Goal: Task Accomplishment & Management: Complete application form

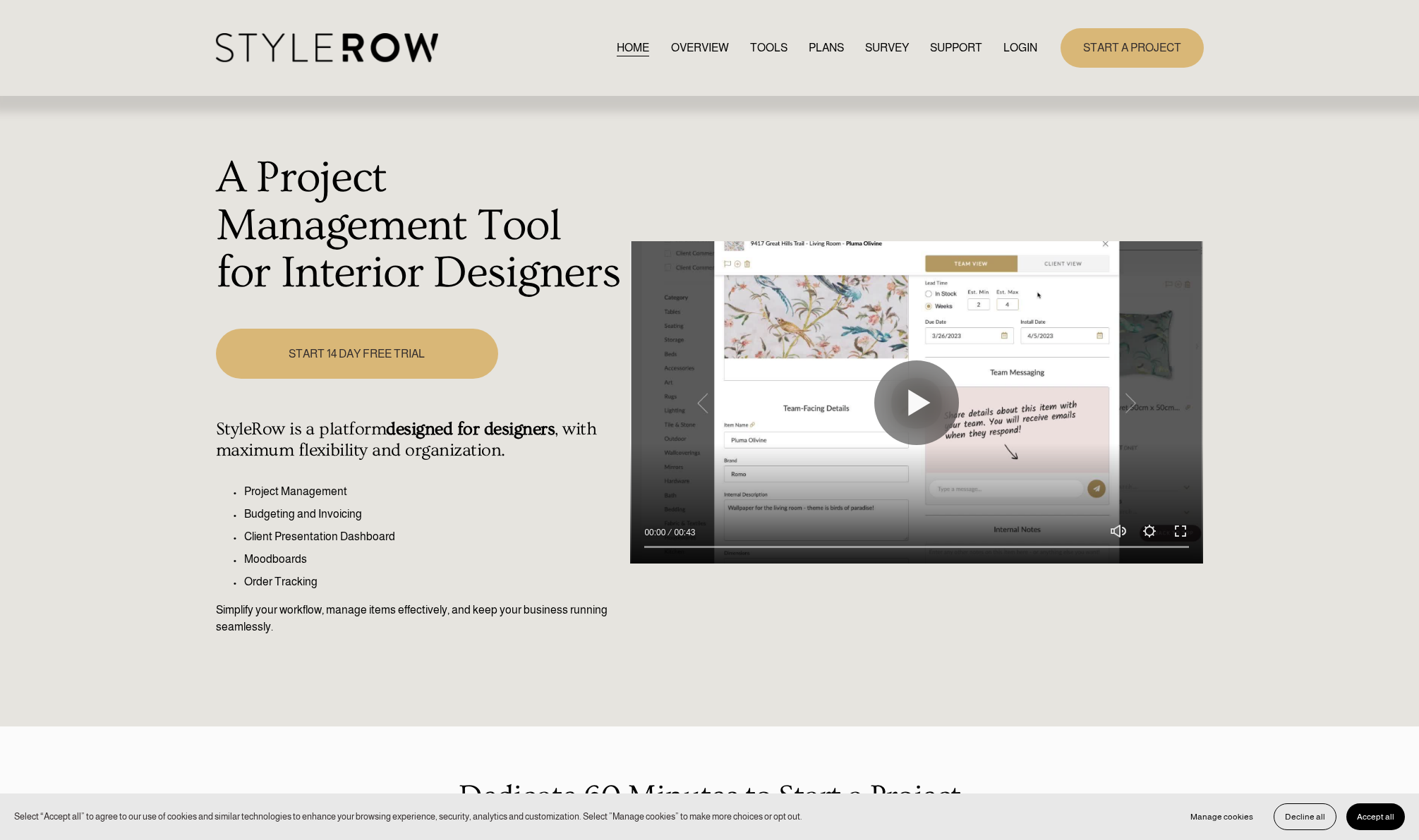
click at [1024, 48] on link "LOGIN" at bounding box center [1021, 47] width 34 height 19
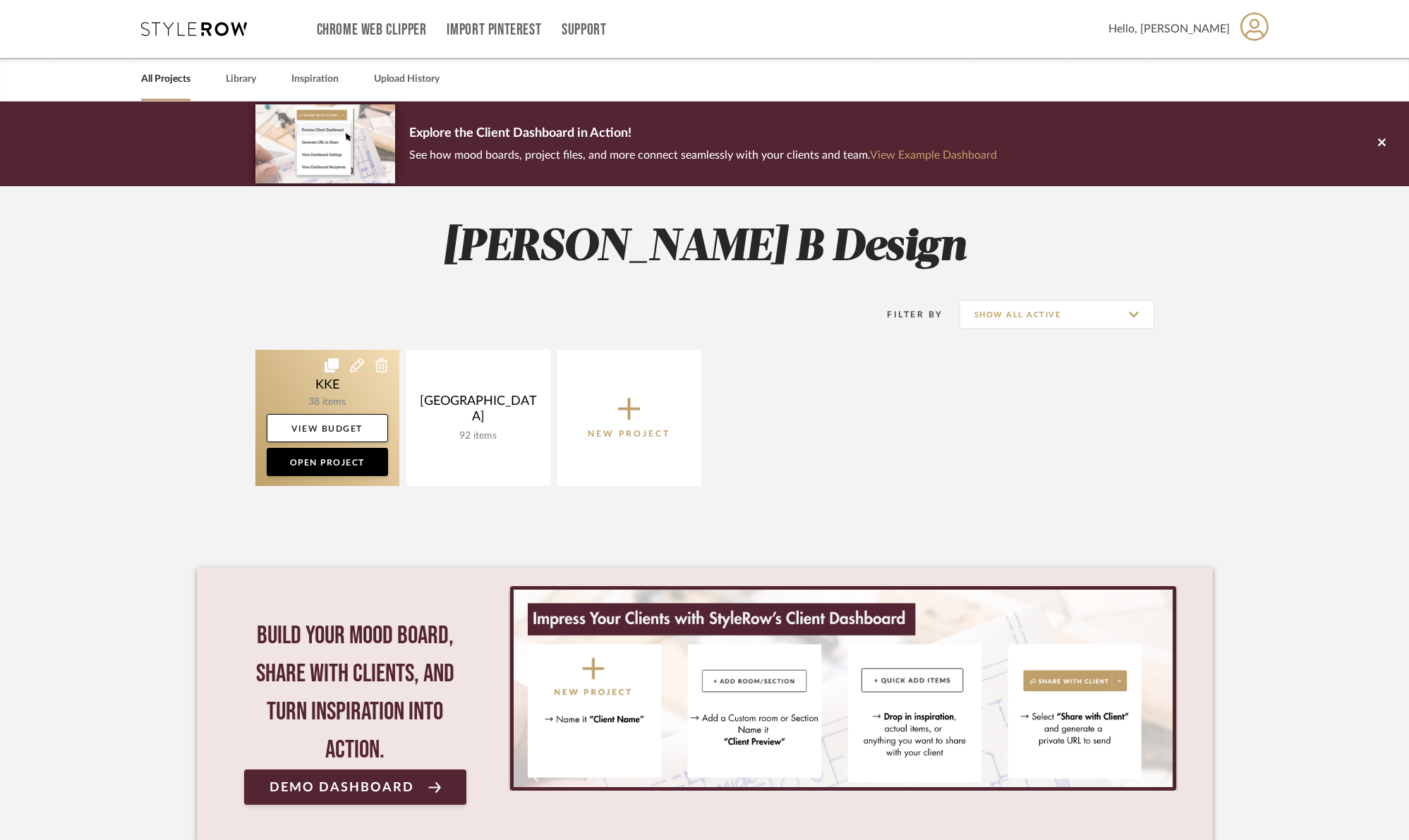
click at [327, 392] on link at bounding box center [327, 418] width 144 height 136
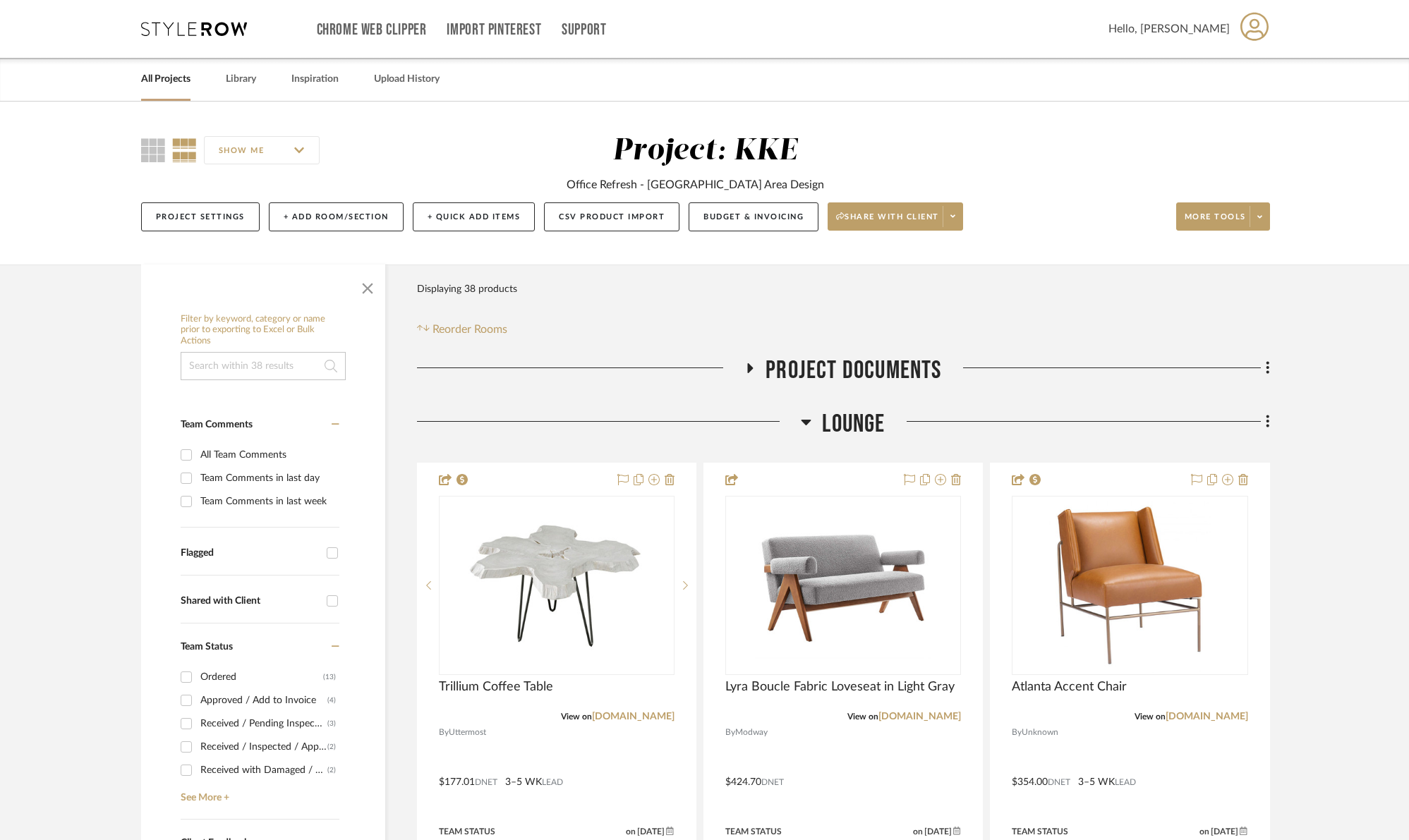
click at [370, 287] on span "button" at bounding box center [368, 286] width 34 height 34
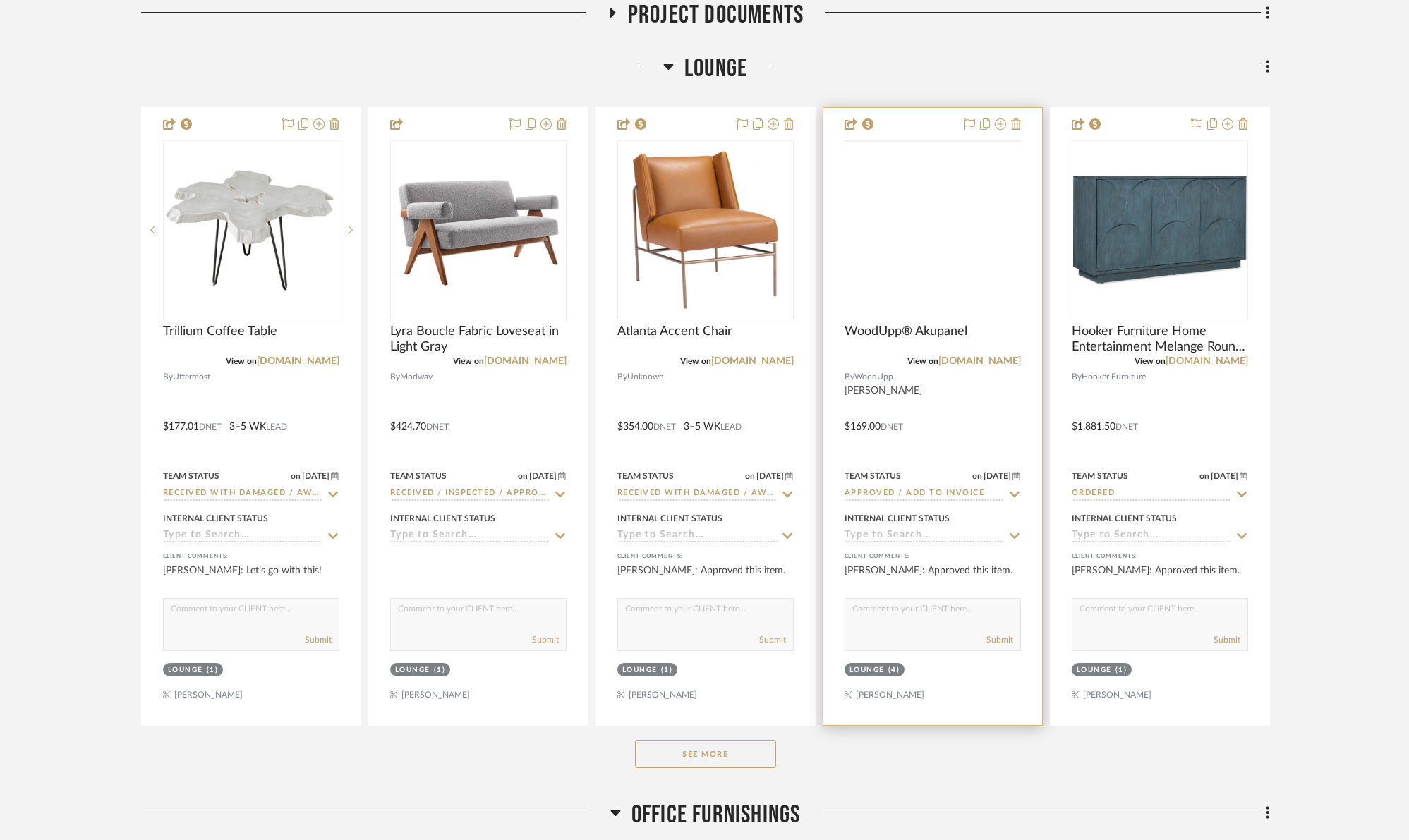
scroll to position [359, 0]
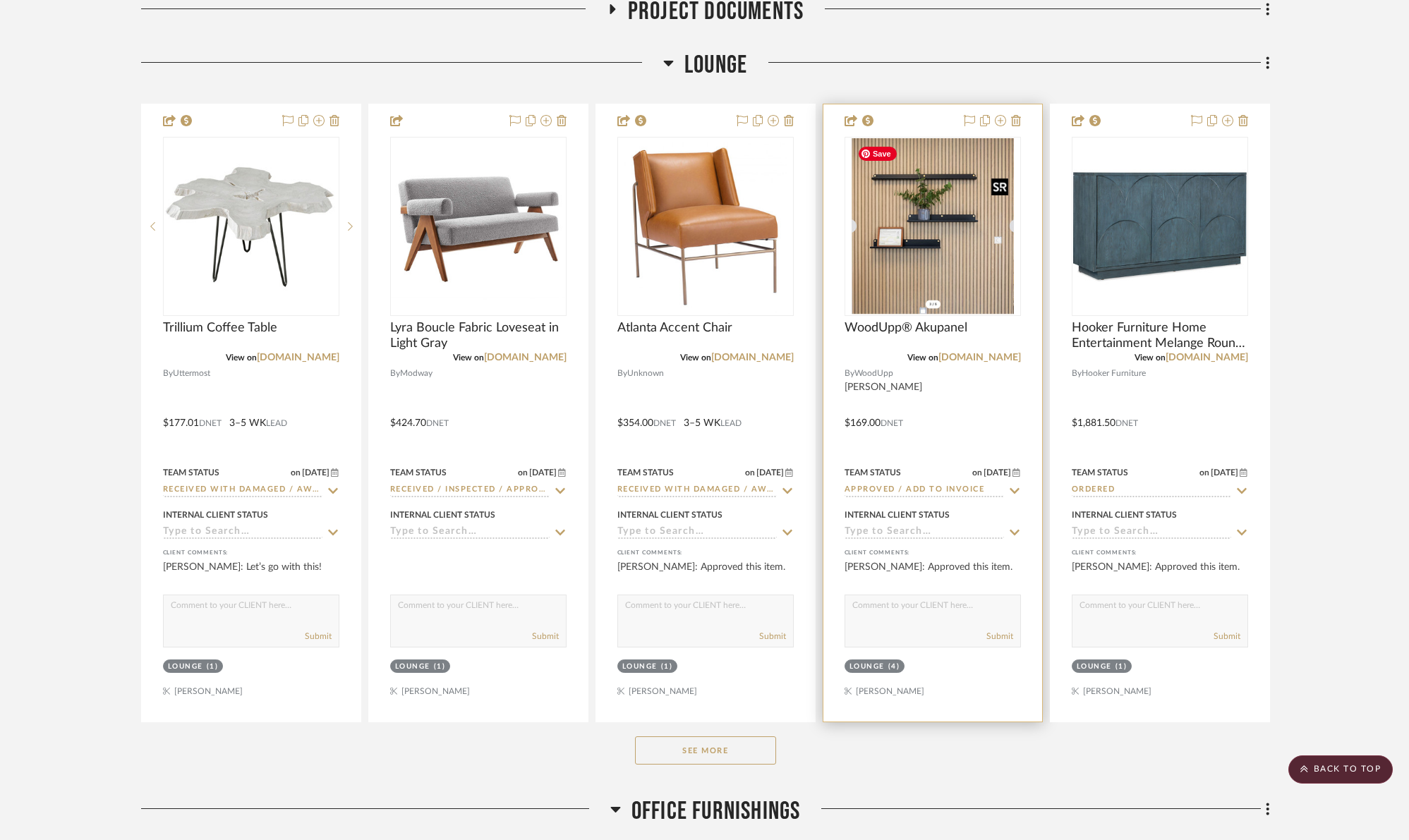
click at [988, 273] on img "0" at bounding box center [933, 226] width 162 height 177
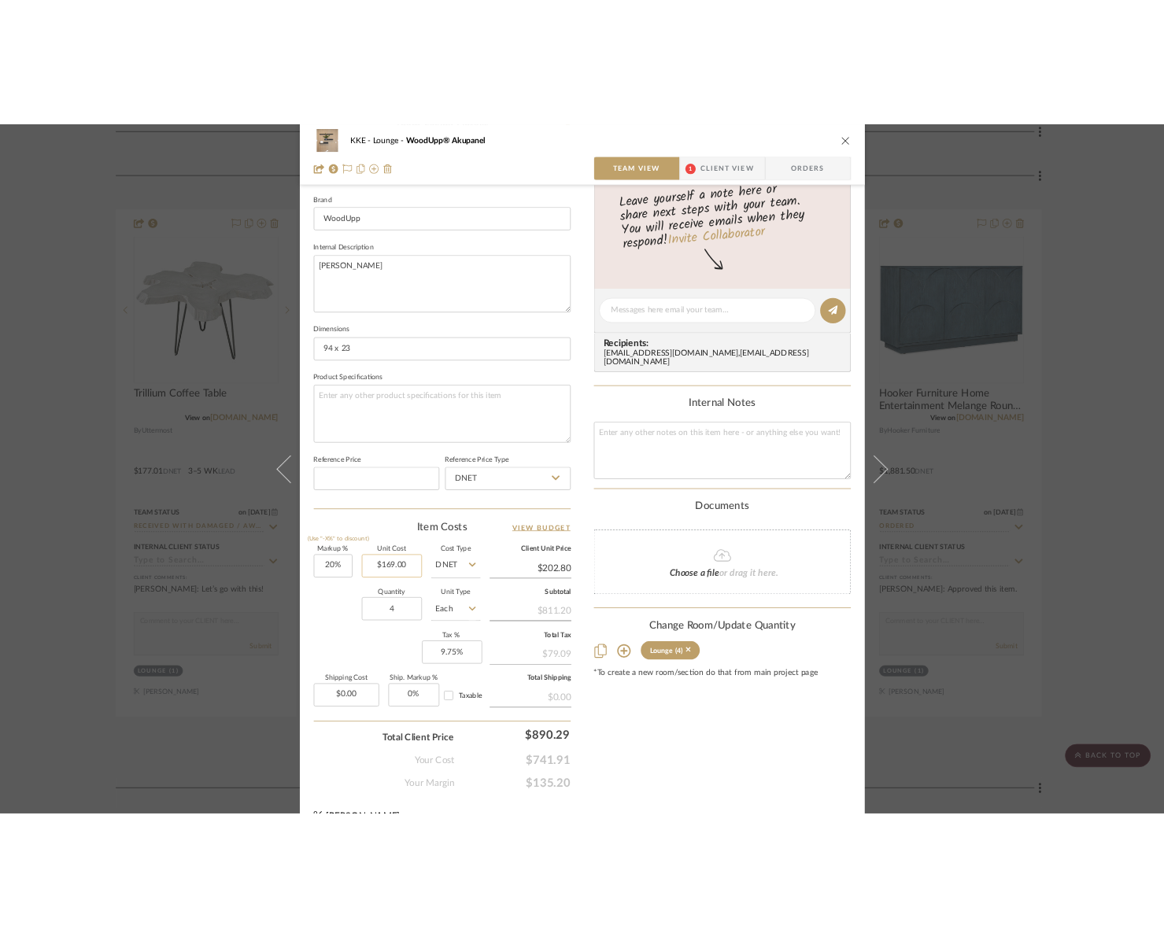
scroll to position [523, 0]
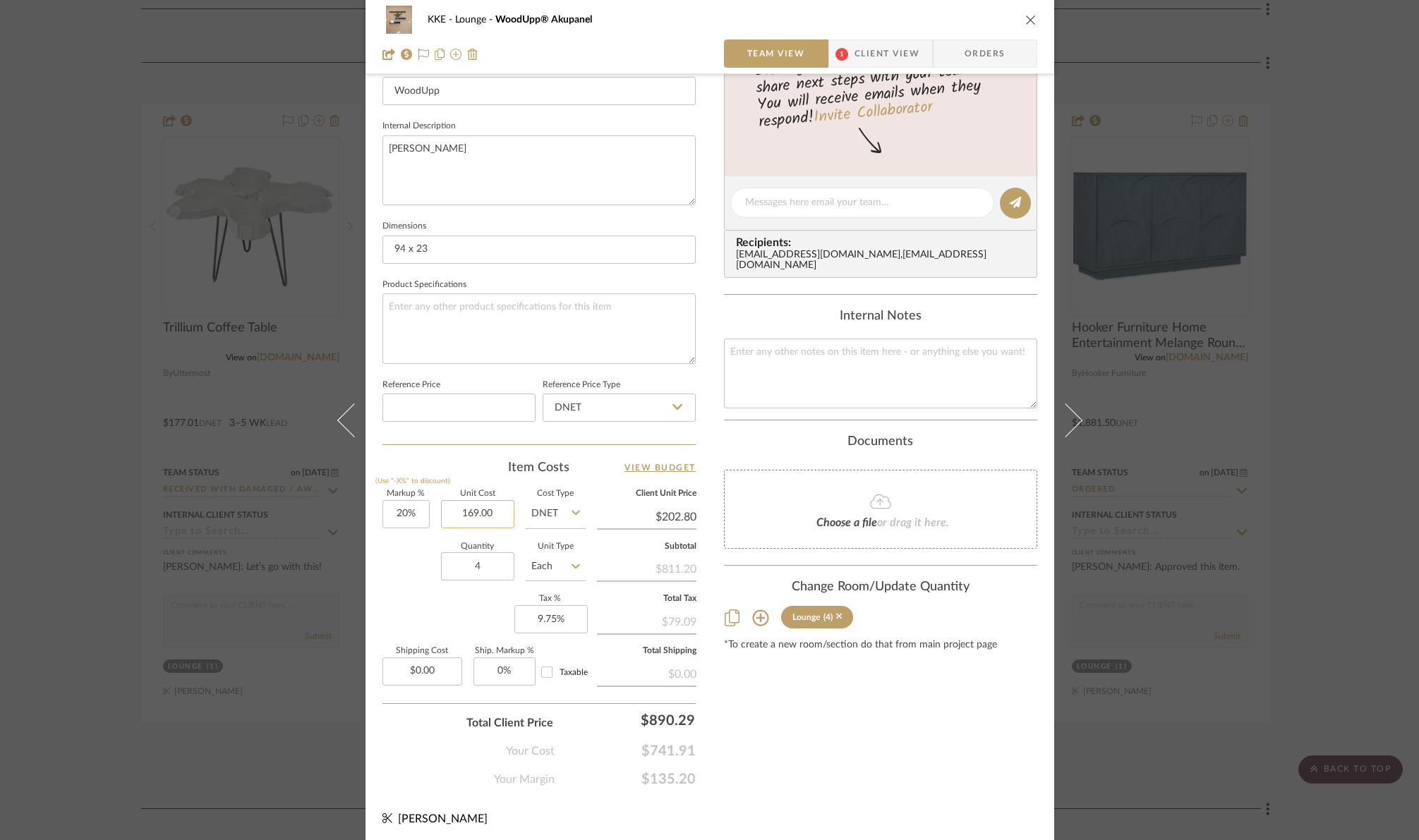
drag, startPoint x: 502, startPoint y: 512, endPoint x: 495, endPoint y: 513, distance: 7.1
click at [495, 513] on input "169.00" at bounding box center [478, 514] width 74 height 28
type input "$131.97"
click at [484, 565] on input "4" at bounding box center [478, 566] width 74 height 28
type input "$158.36"
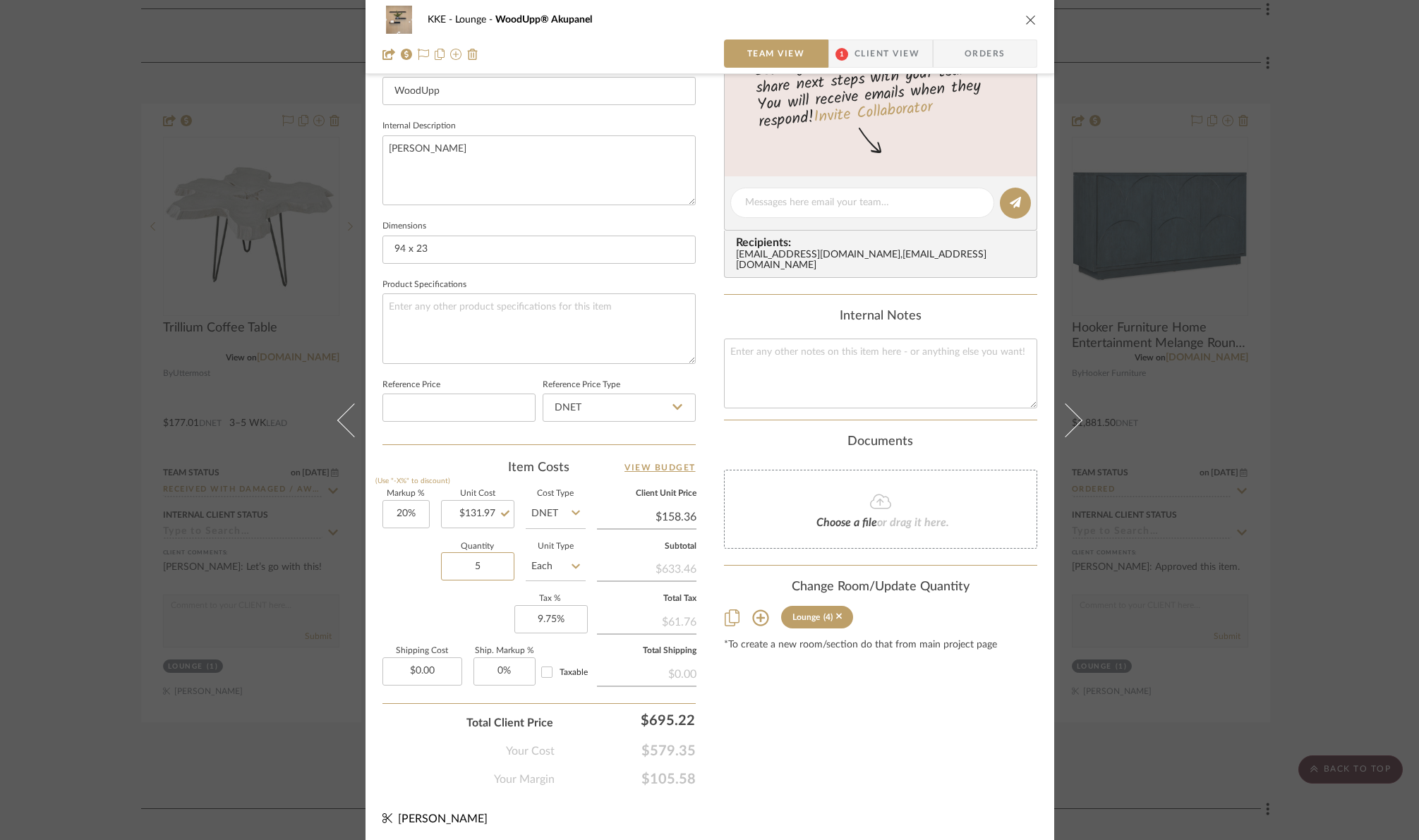
type input "5"
click at [406, 570] on div "Quantity 5 Unit Type Each" at bounding box center [483, 568] width 204 height 50
click at [415, 557] on div "Quantity 5 Unit Type Each" at bounding box center [483, 568] width 204 height 50
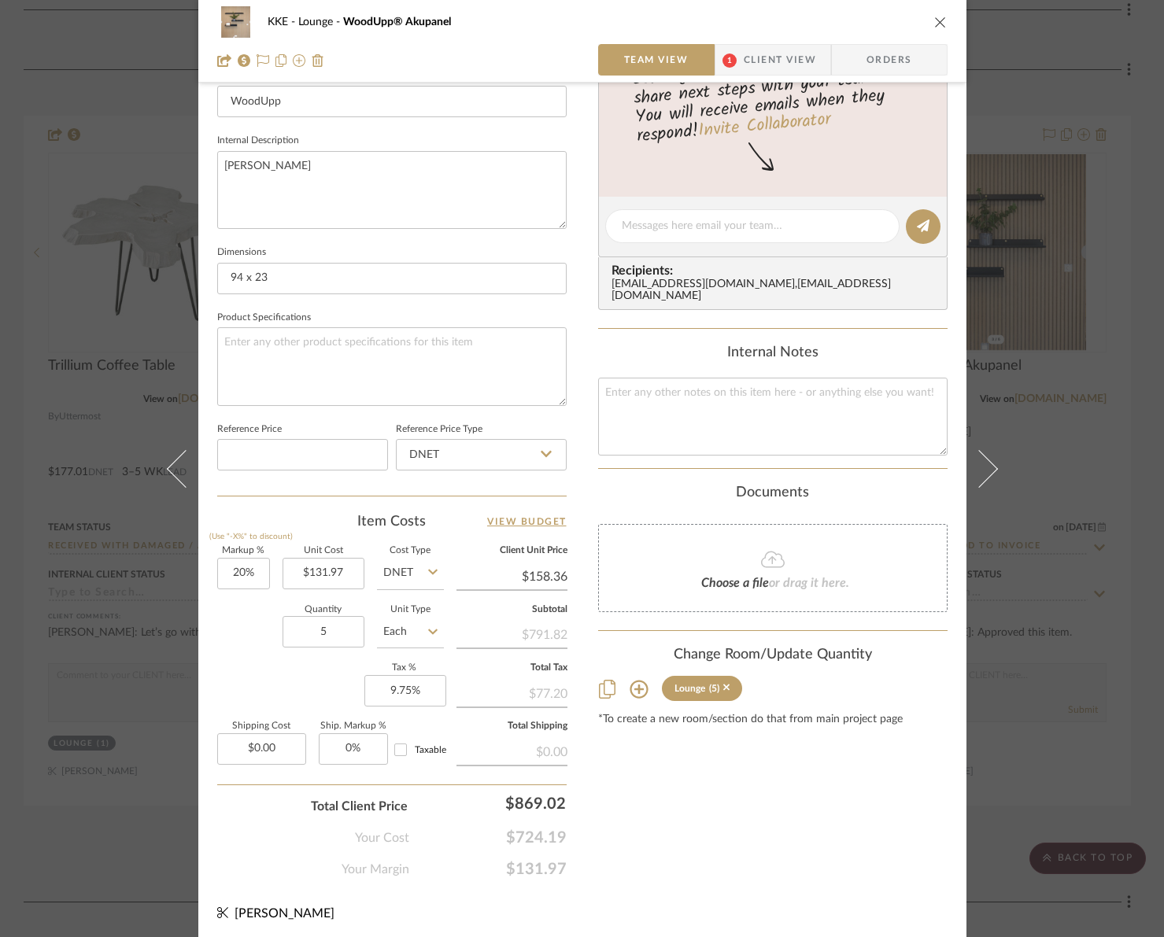
click at [428, 568] on icon at bounding box center [432, 572] width 9 height 13
click at [421, 613] on div "DNET" at bounding box center [469, 611] width 194 height 40
click at [529, 836] on span "$724.19" at bounding box center [487, 838] width 157 height 19
click at [934, 20] on icon "close" at bounding box center [940, 22] width 13 height 13
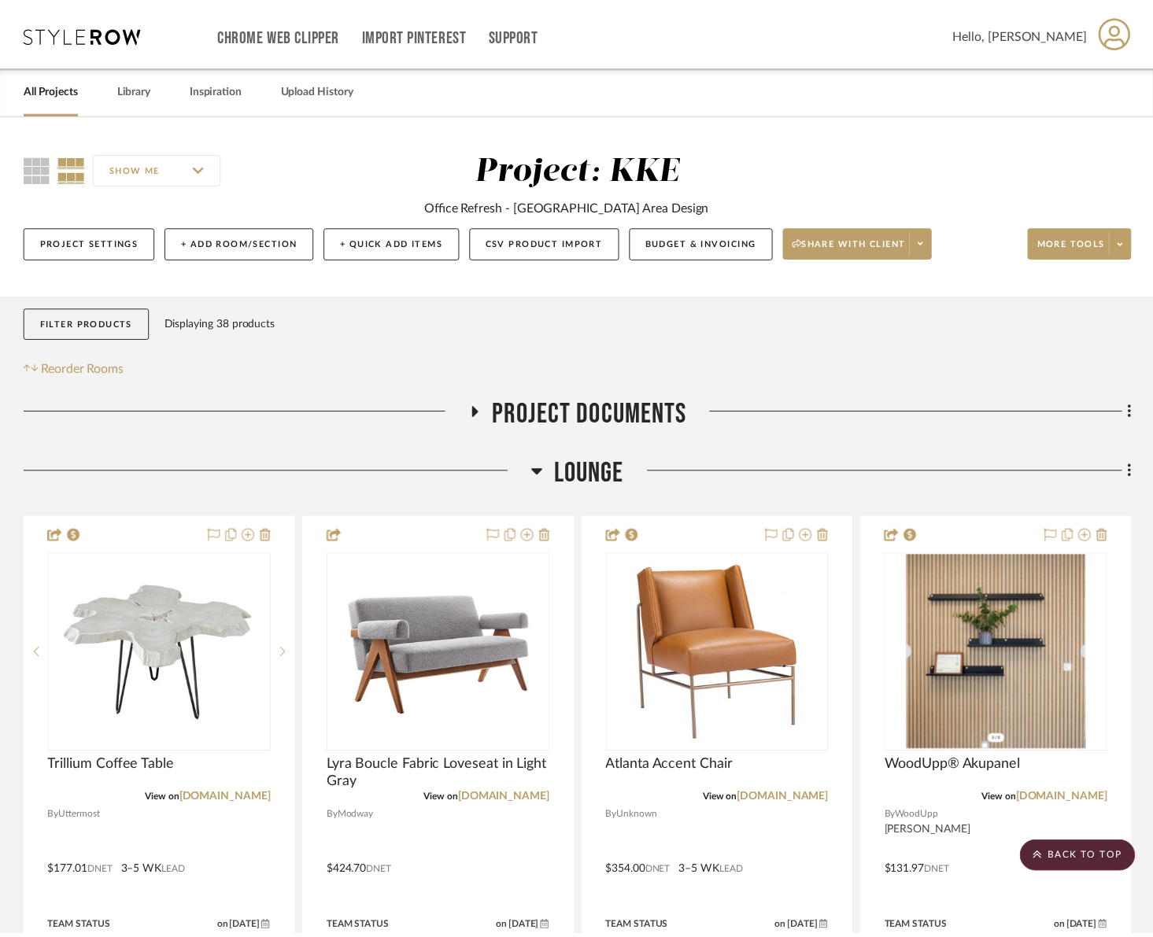
scroll to position [401, 0]
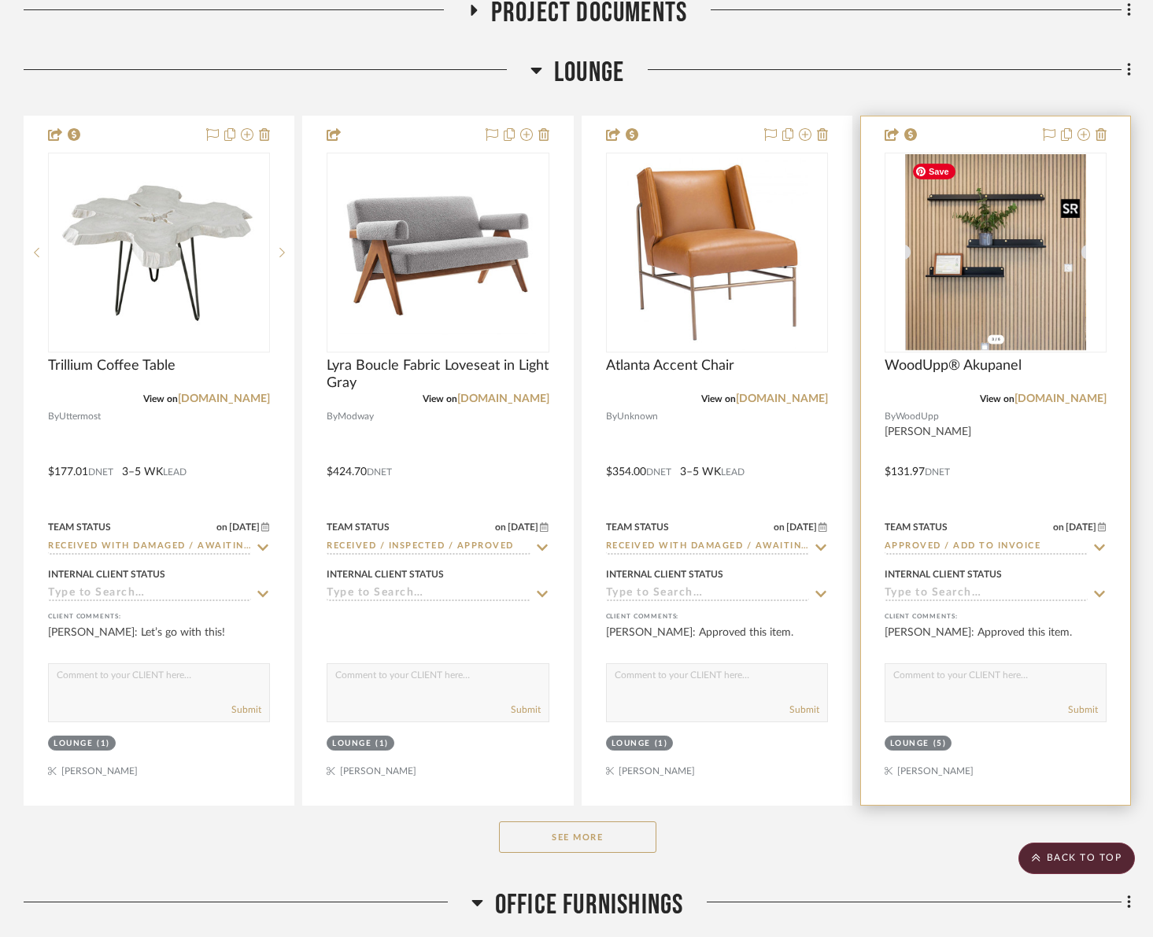
click at [1036, 307] on img "0" at bounding box center [995, 252] width 181 height 197
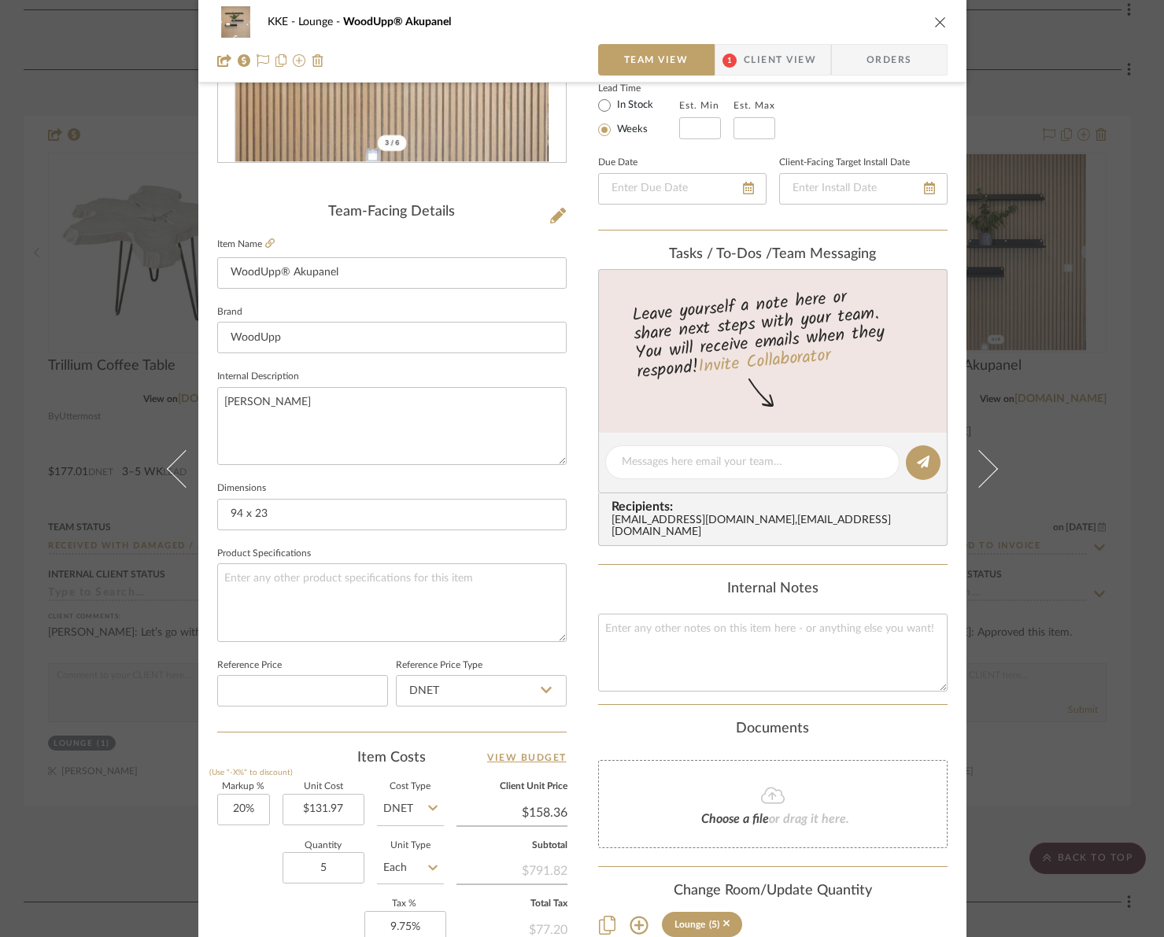
scroll to position [525, 0]
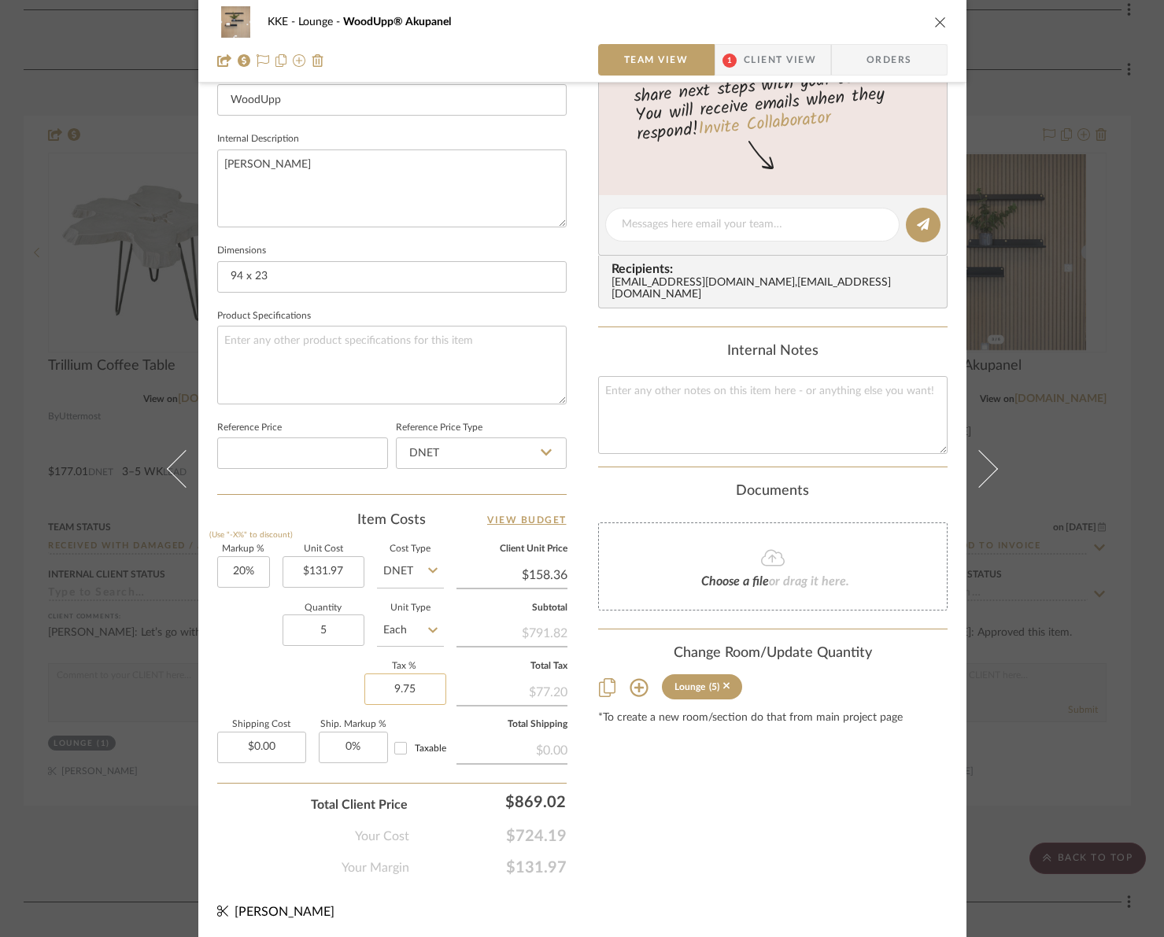
drag, startPoint x: 423, startPoint y: 685, endPoint x: 382, endPoint y: 689, distance: 40.3
click at [382, 689] on input "9.75" at bounding box center [405, 689] width 82 height 31
drag, startPoint x: 404, startPoint y: 689, endPoint x: 432, endPoint y: 689, distance: 27.5
click at [432, 689] on input "9.75" at bounding box center [405, 689] width 82 height 31
type input "0%"
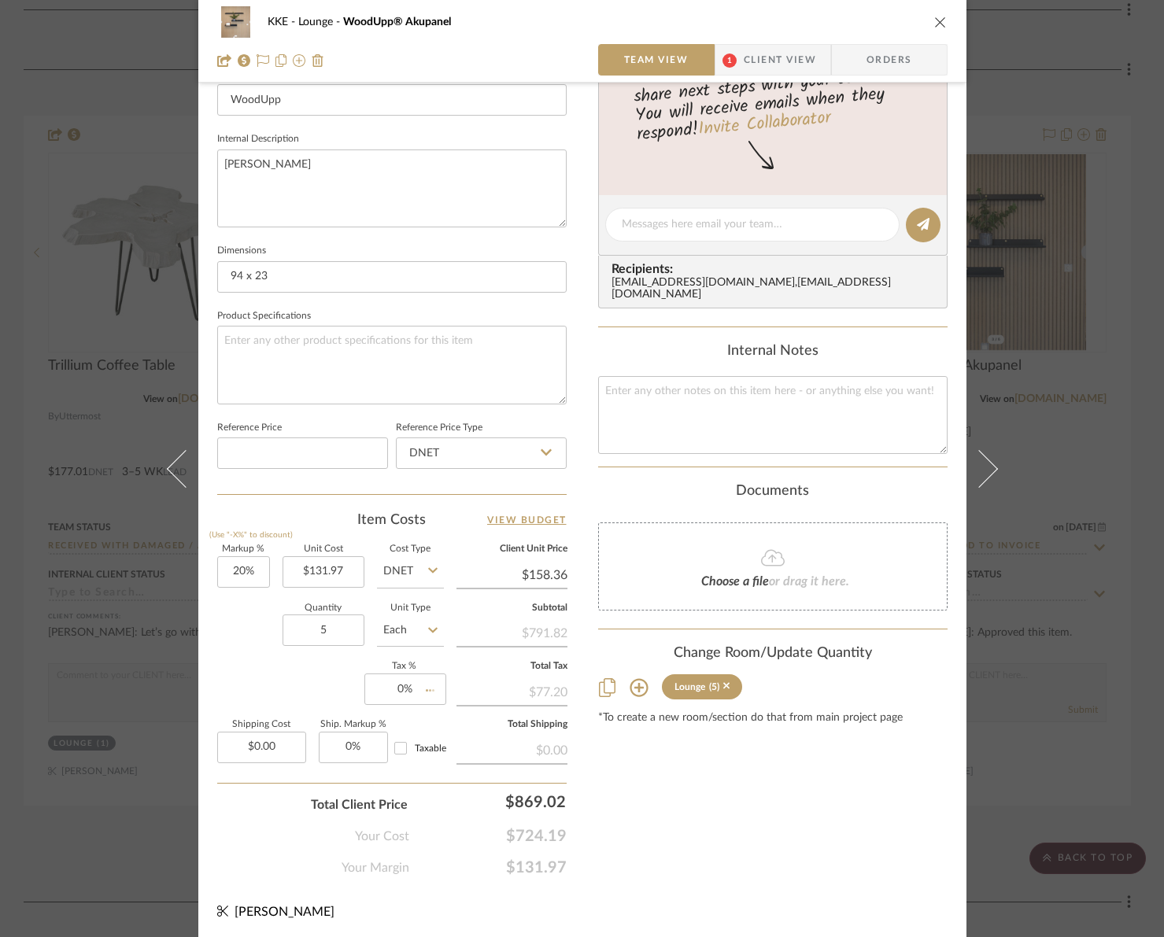
click at [330, 681] on div "Markup % (Use "-X%" to discount) 20% Unit Cost $131.97 Cost Type DNET Client Un…" at bounding box center [391, 660] width 349 height 230
click at [934, 20] on icon "close" at bounding box center [940, 22] width 13 height 13
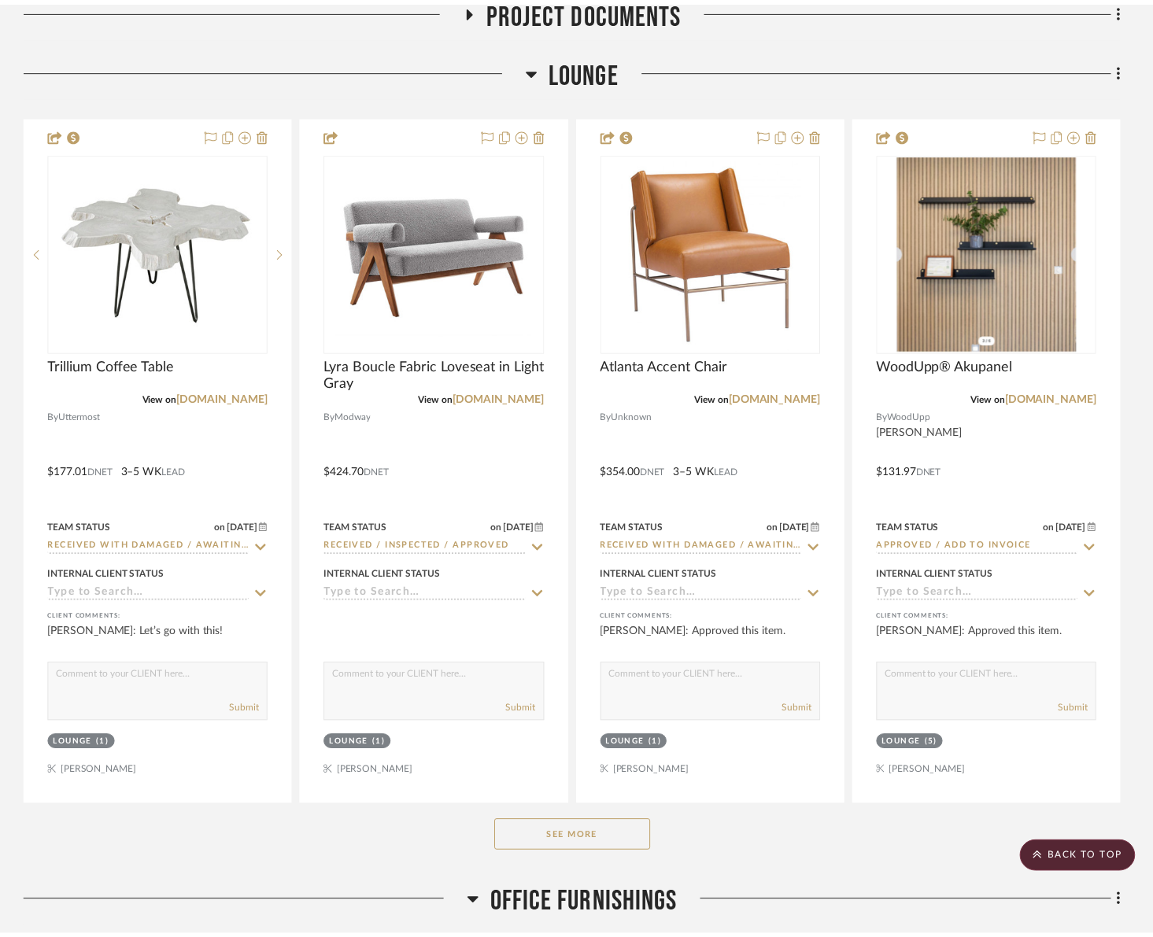
scroll to position [401, 0]
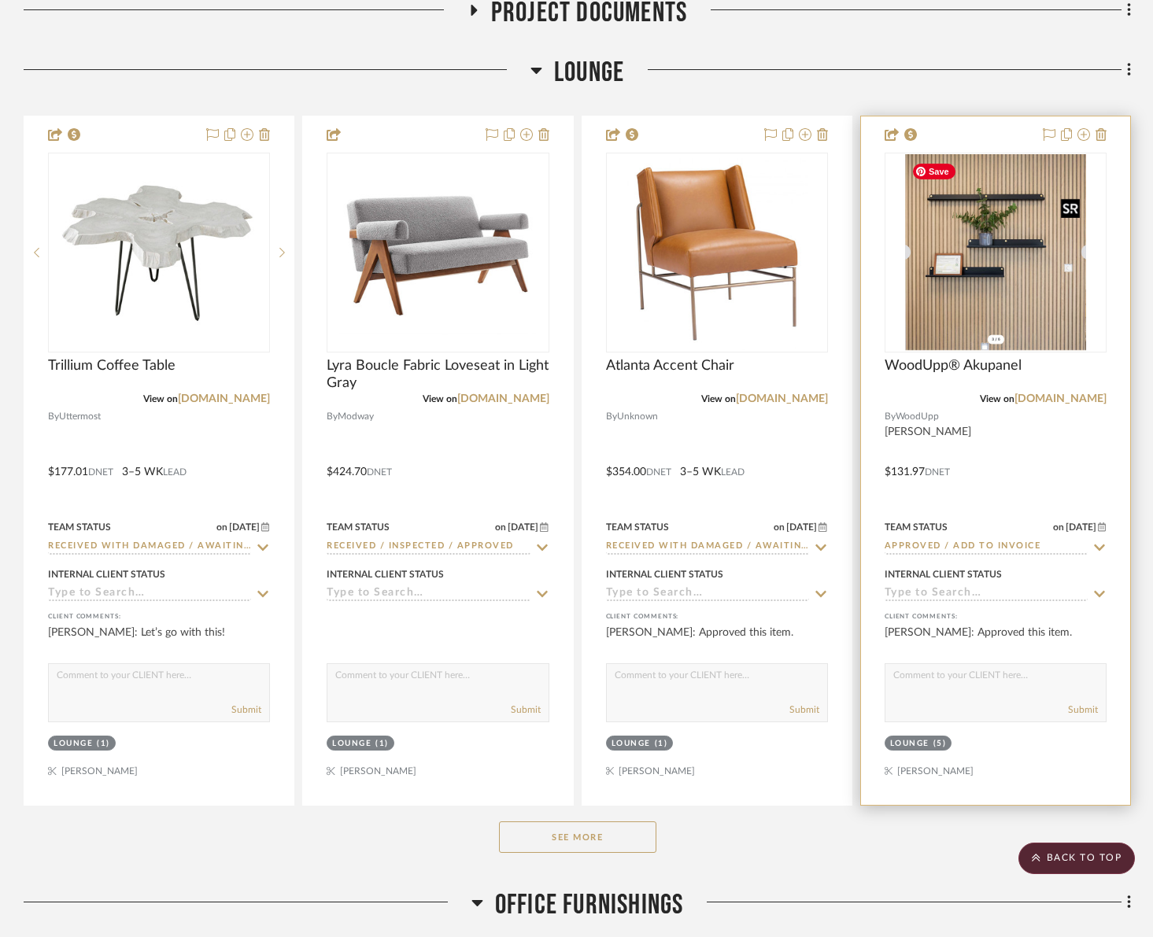
click at [1032, 279] on img "0" at bounding box center [995, 252] width 181 height 197
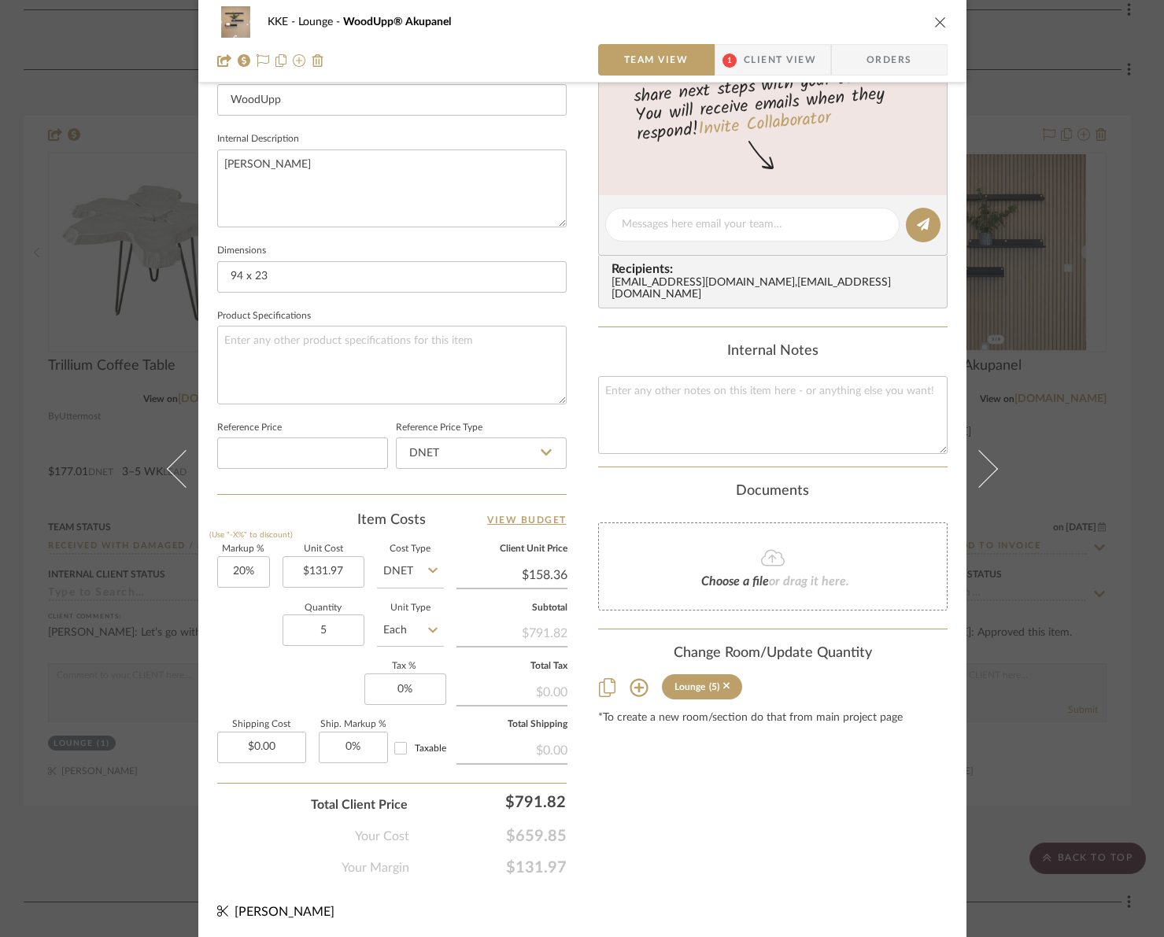
scroll to position [0, 0]
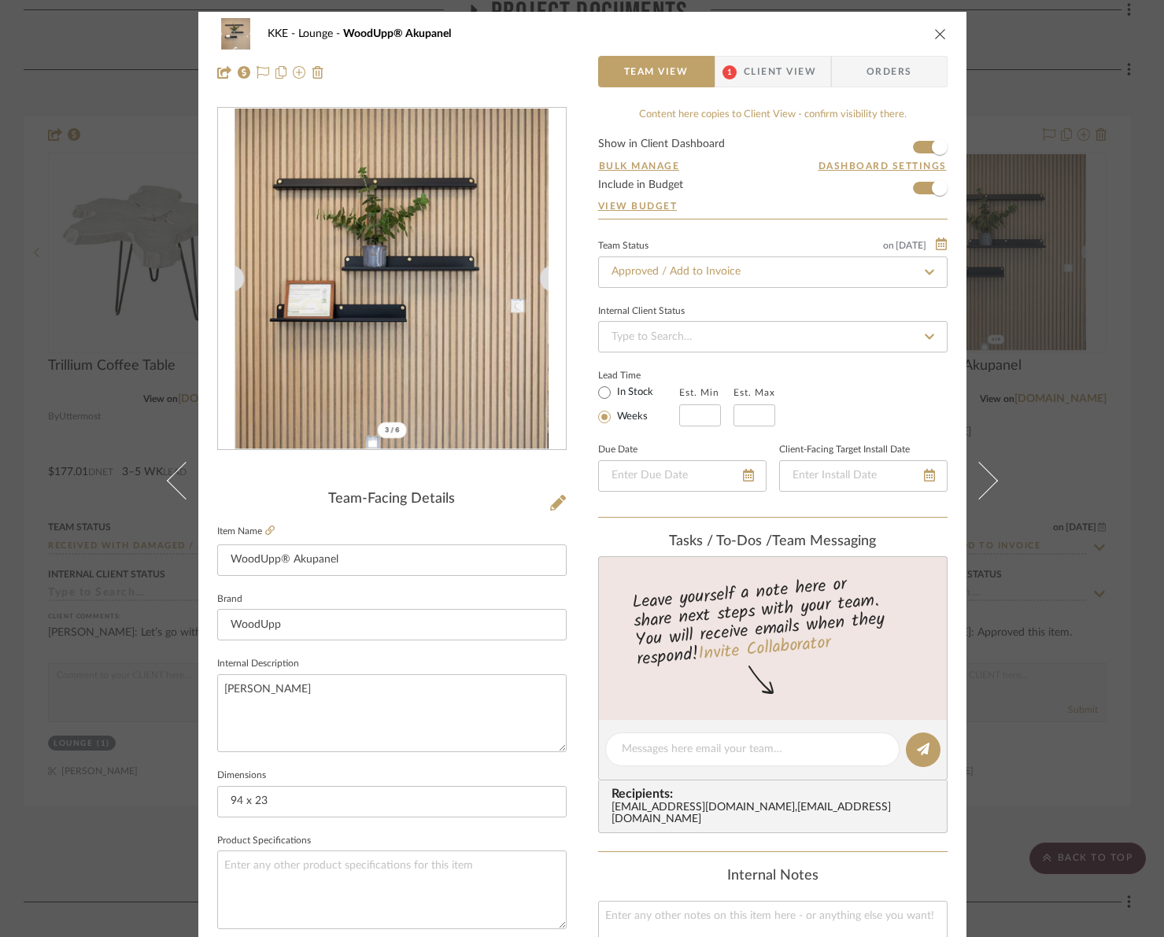
click at [934, 35] on icon "close" at bounding box center [940, 34] width 13 height 13
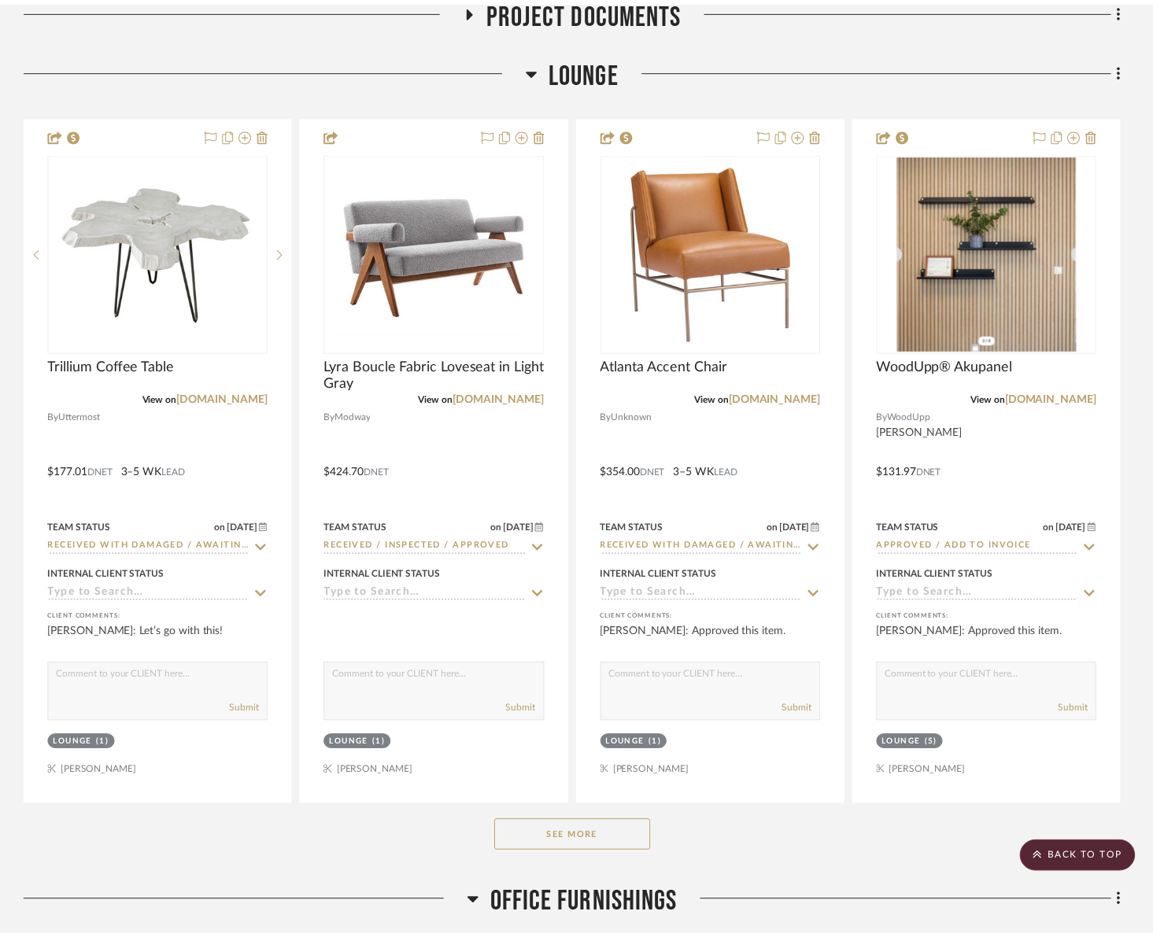
scroll to position [401, 0]
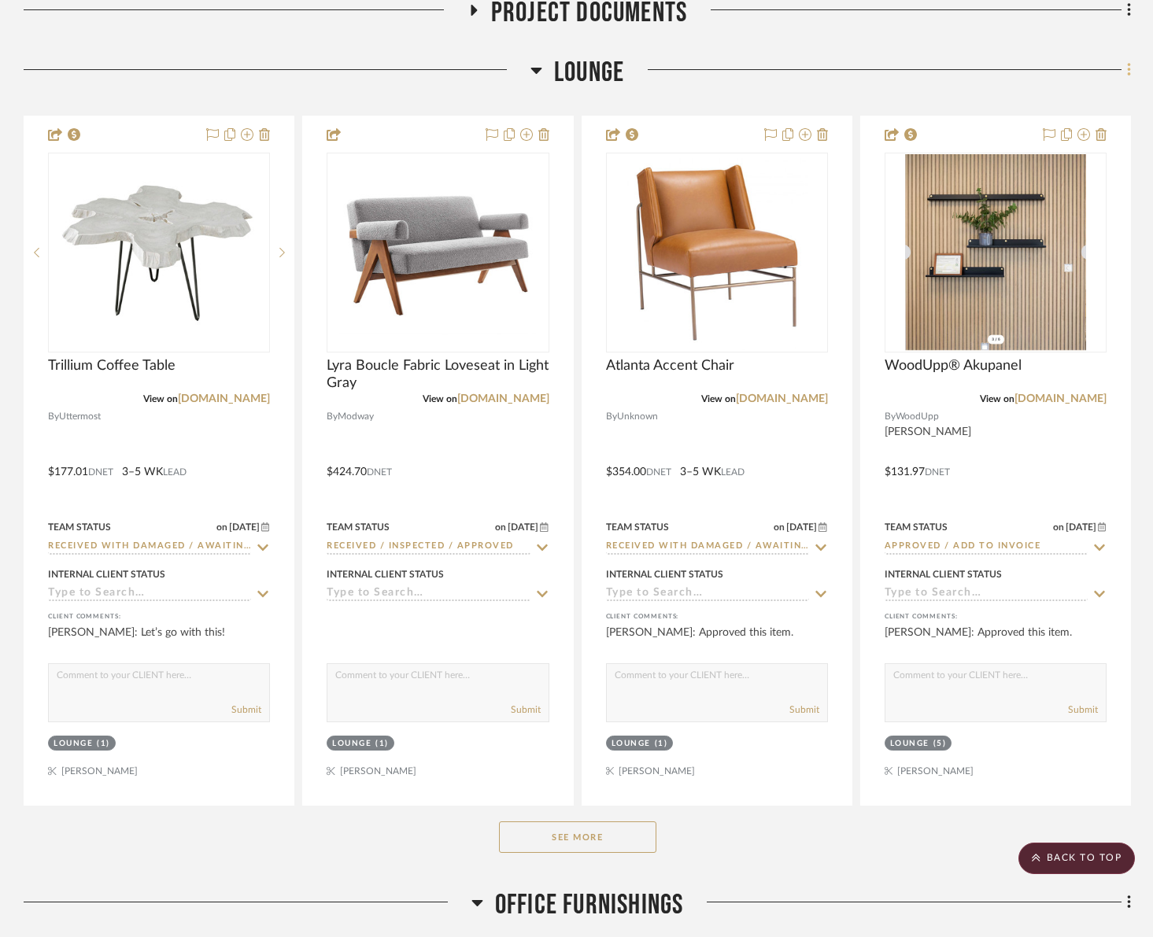
click at [1128, 71] on icon at bounding box center [1128, 69] width 3 height 13
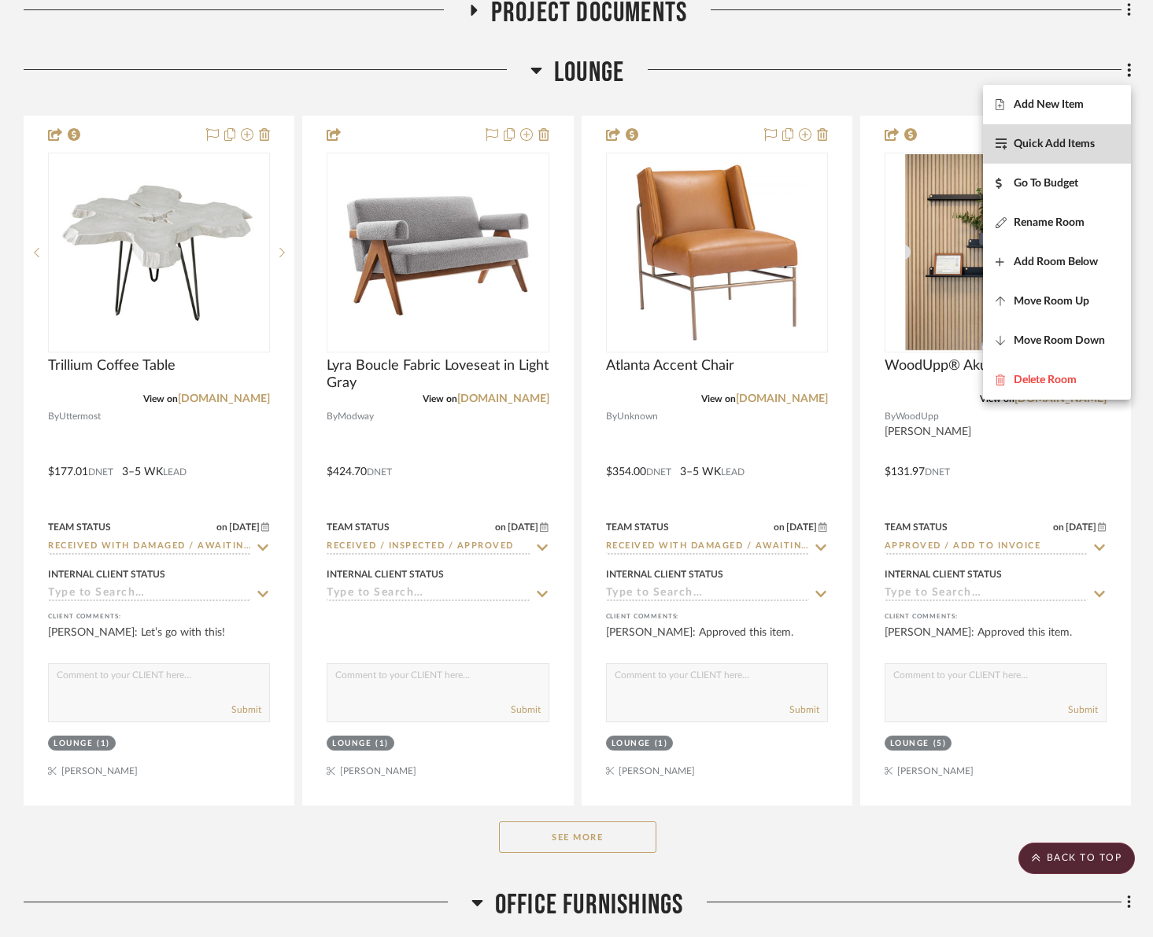
click at [1075, 144] on span "Quick Add Items" at bounding box center [1054, 144] width 81 height 13
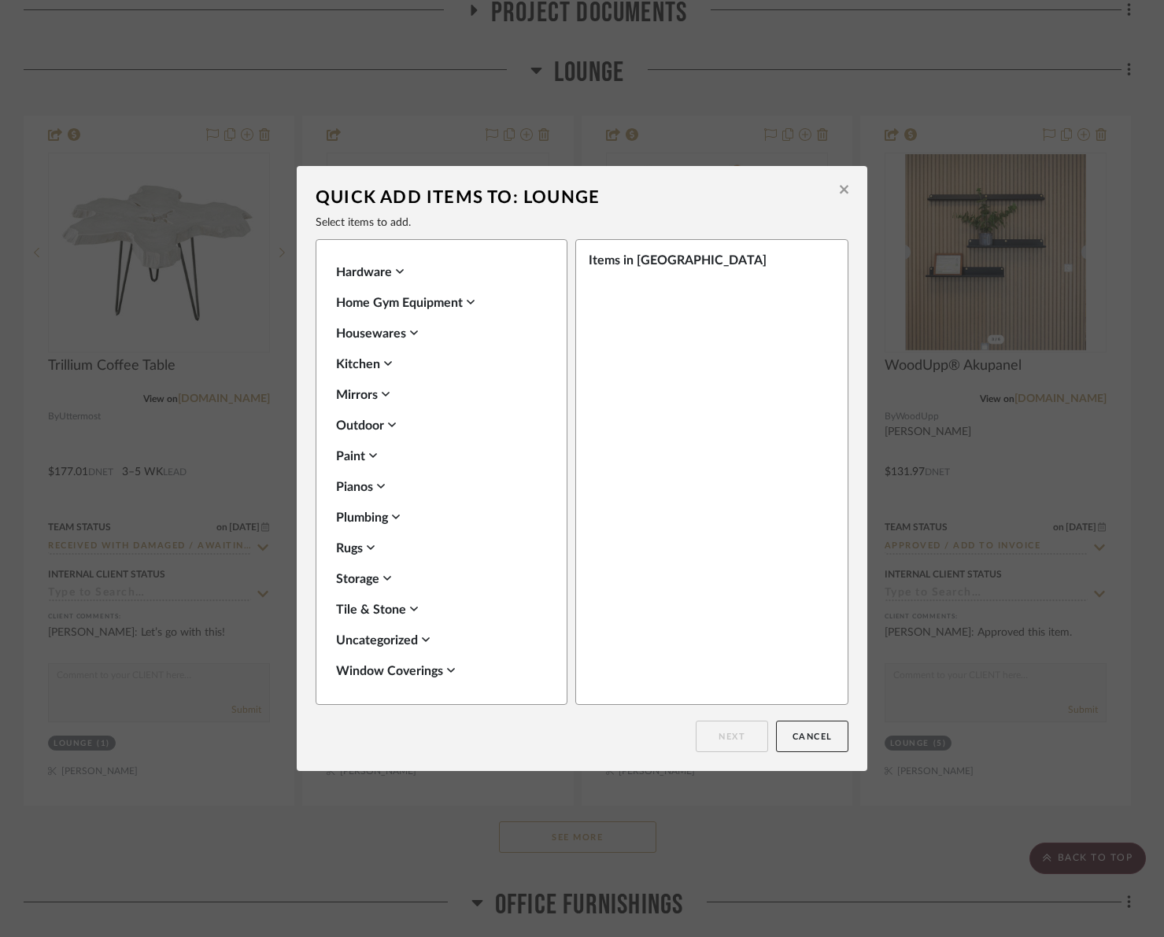
scroll to position [551, 0]
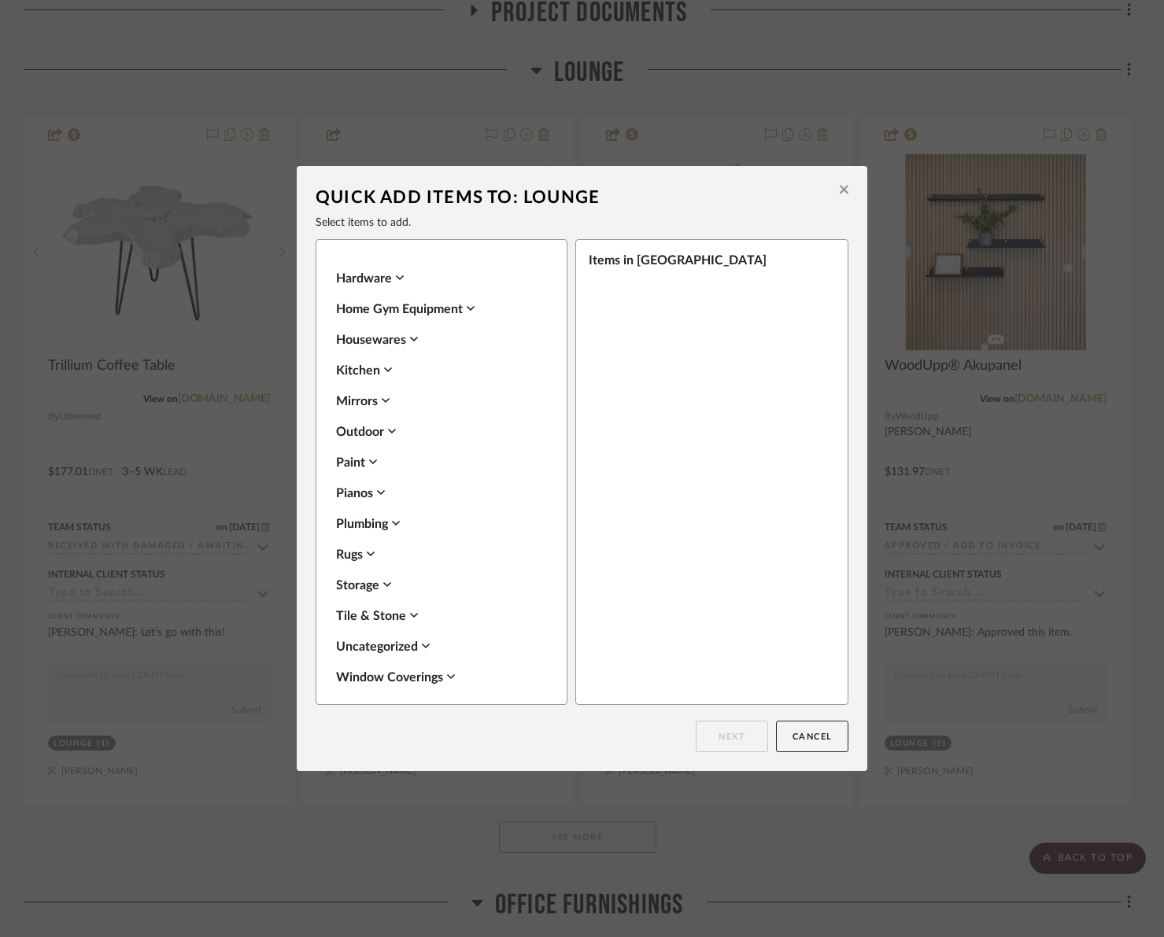
click at [389, 650] on div "Uncategorized" at bounding box center [437, 646] width 203 height 19
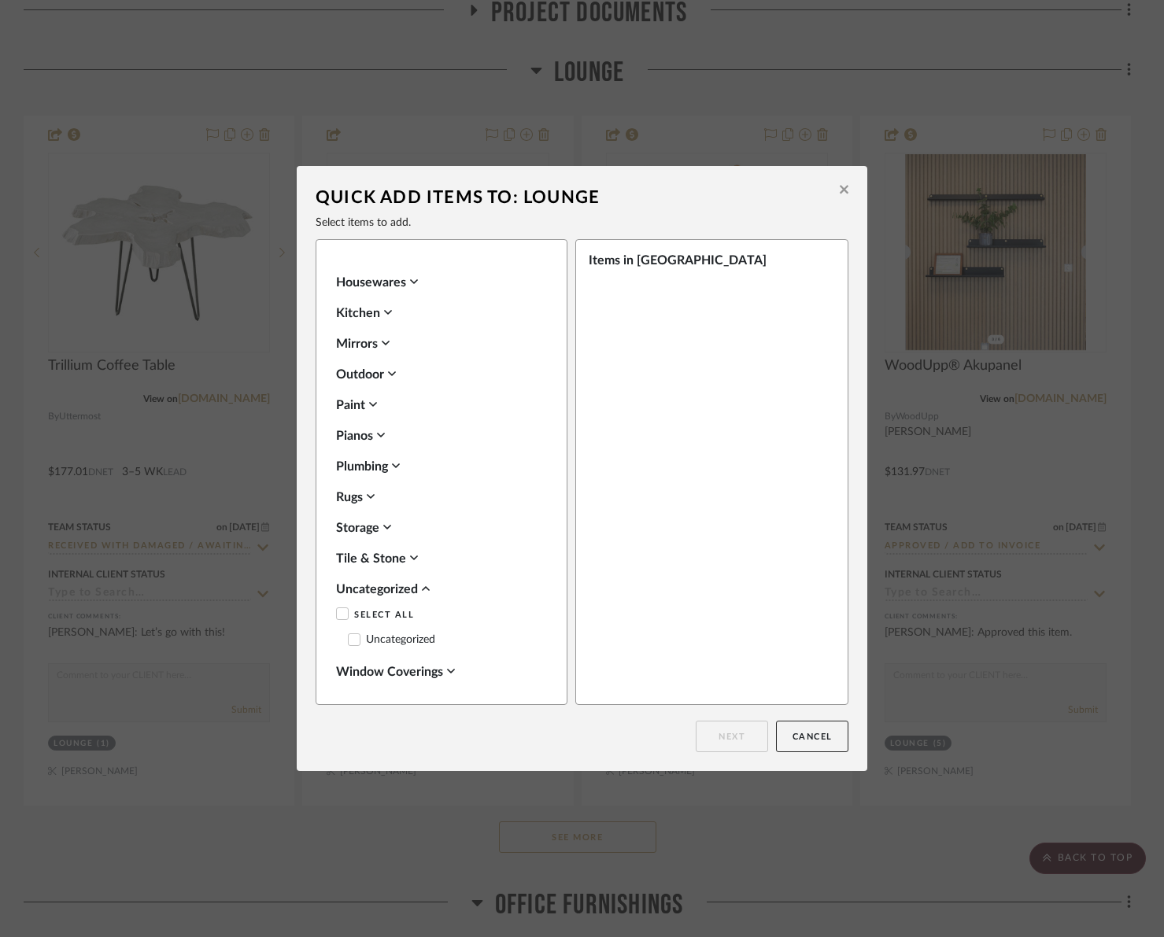
click at [413, 640] on label "Uncategorized" at bounding box center [391, 639] width 87 height 13
click at [741, 738] on button "Next" at bounding box center [732, 736] width 72 height 31
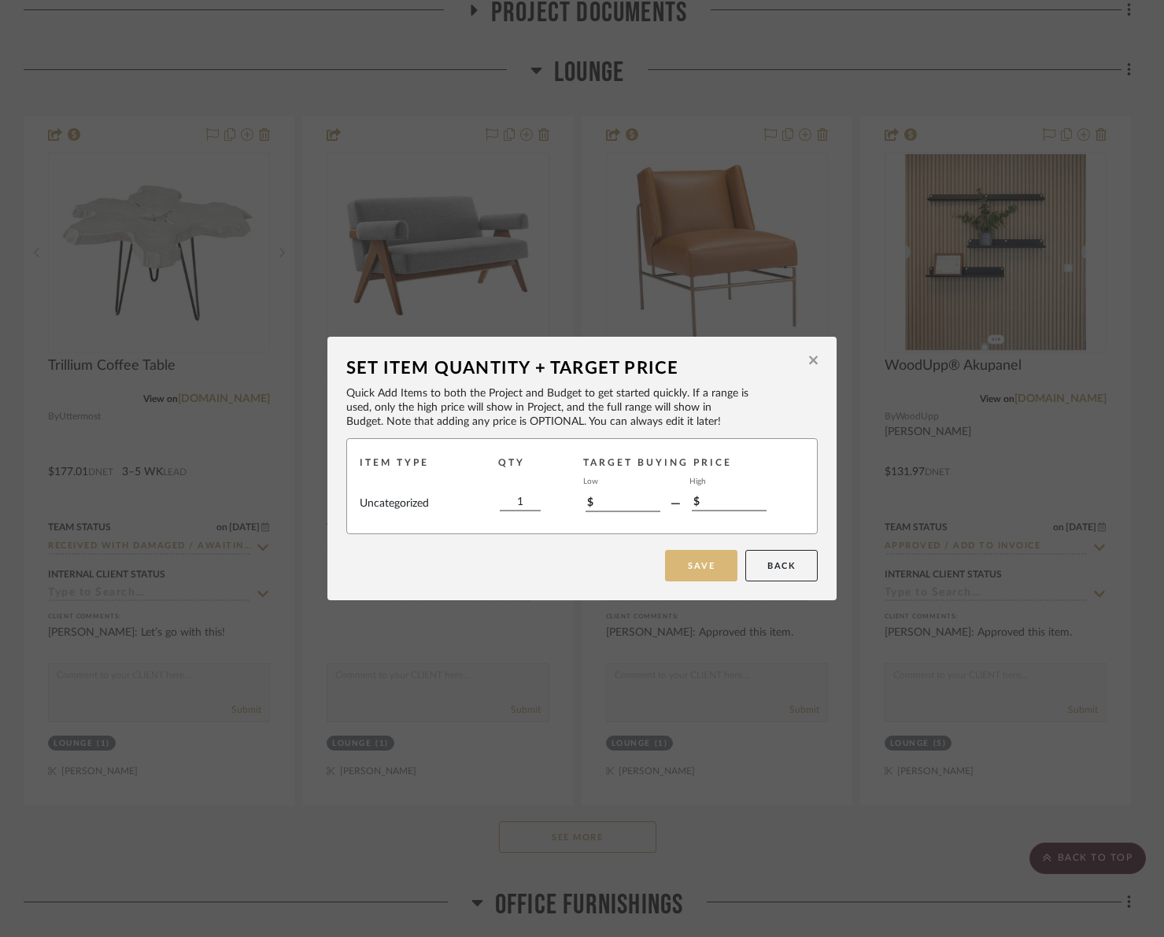
click at [696, 568] on button "Save" at bounding box center [701, 565] width 72 height 31
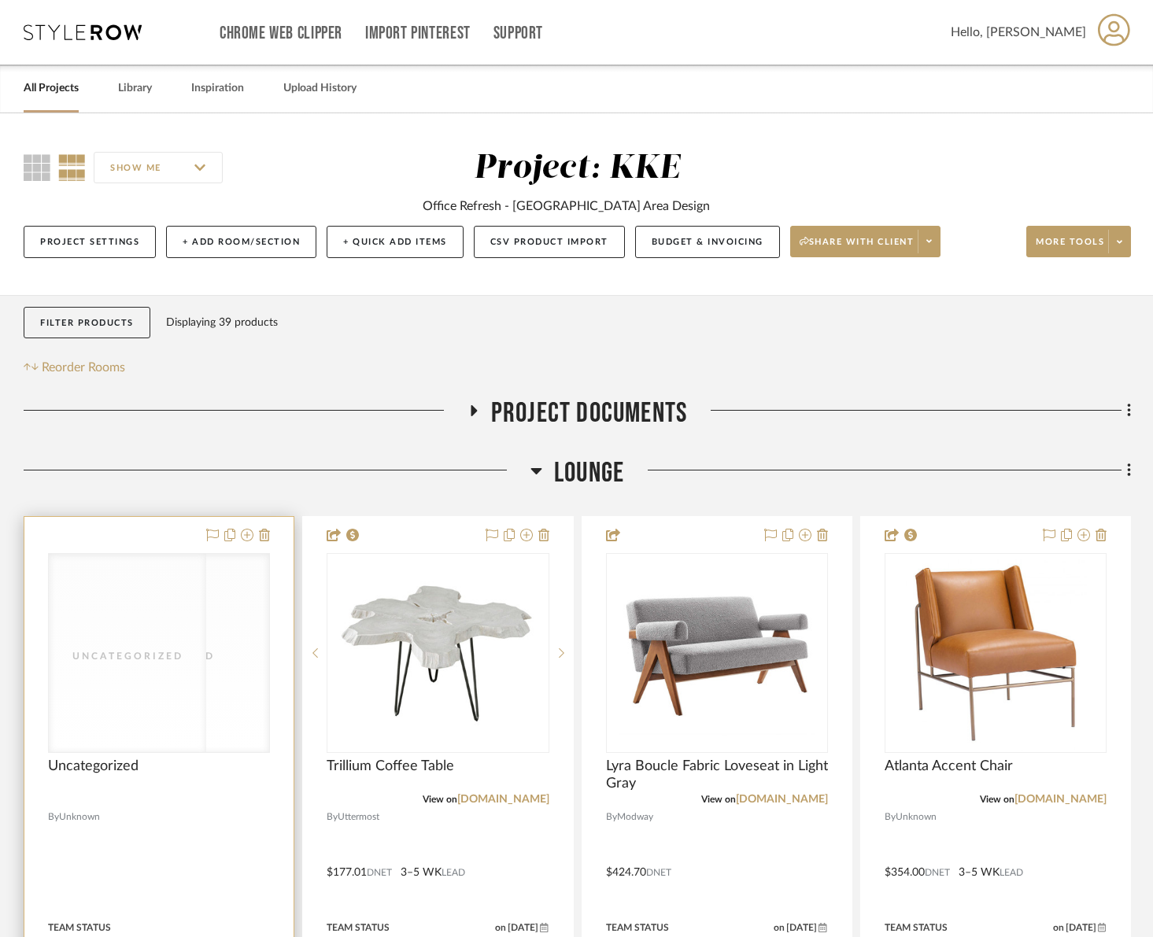
click at [169, 661] on div "Uncategorized" at bounding box center [127, 656] width 157 height 16
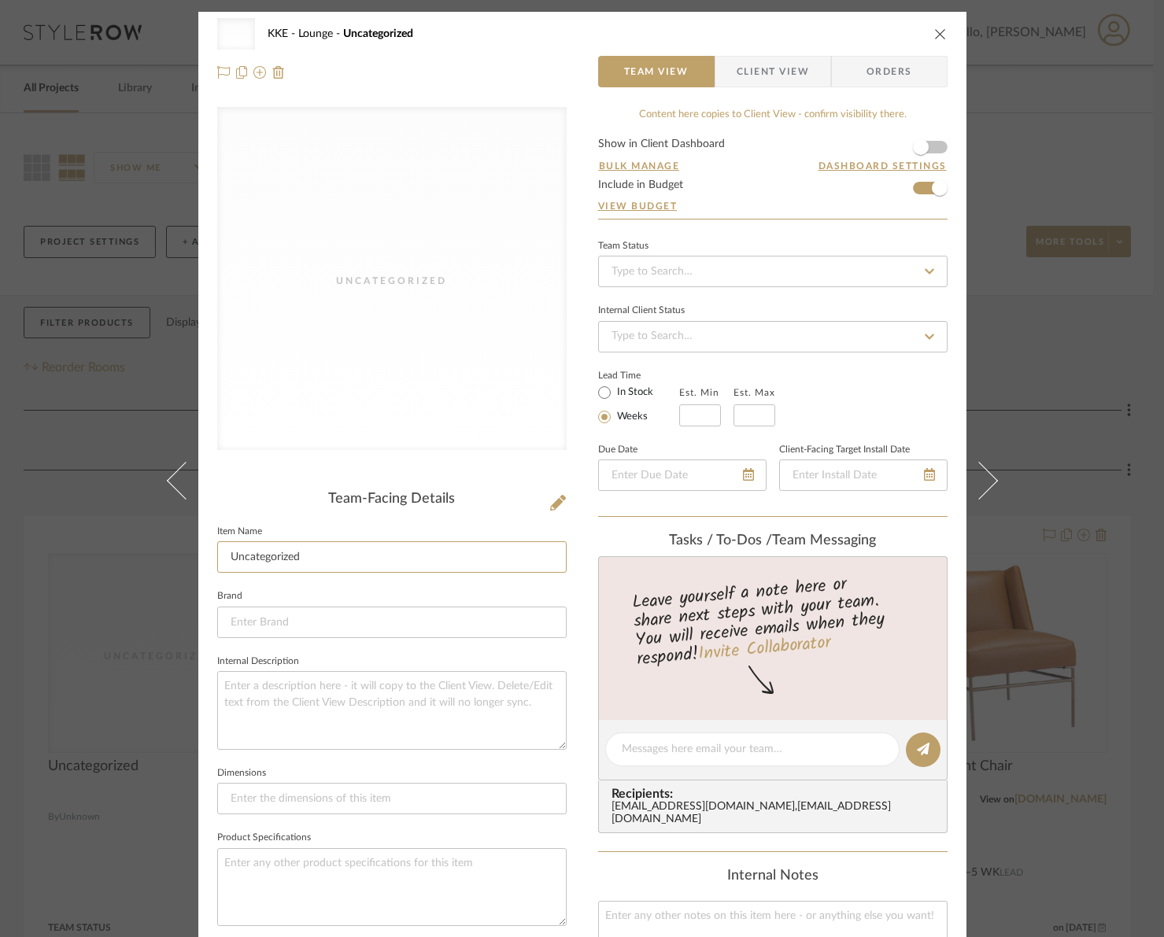
drag, startPoint x: 333, startPoint y: 556, endPoint x: 207, endPoint y: 556, distance: 125.9
click at [207, 556] on div "Uncategorized KKE Lounge Uncategorized Team View Client View Orders Uncategoriz…" at bounding box center [582, 737] width 768 height 1450
type input "Wood panel screws"
click at [419, 618] on input at bounding box center [391, 622] width 349 height 31
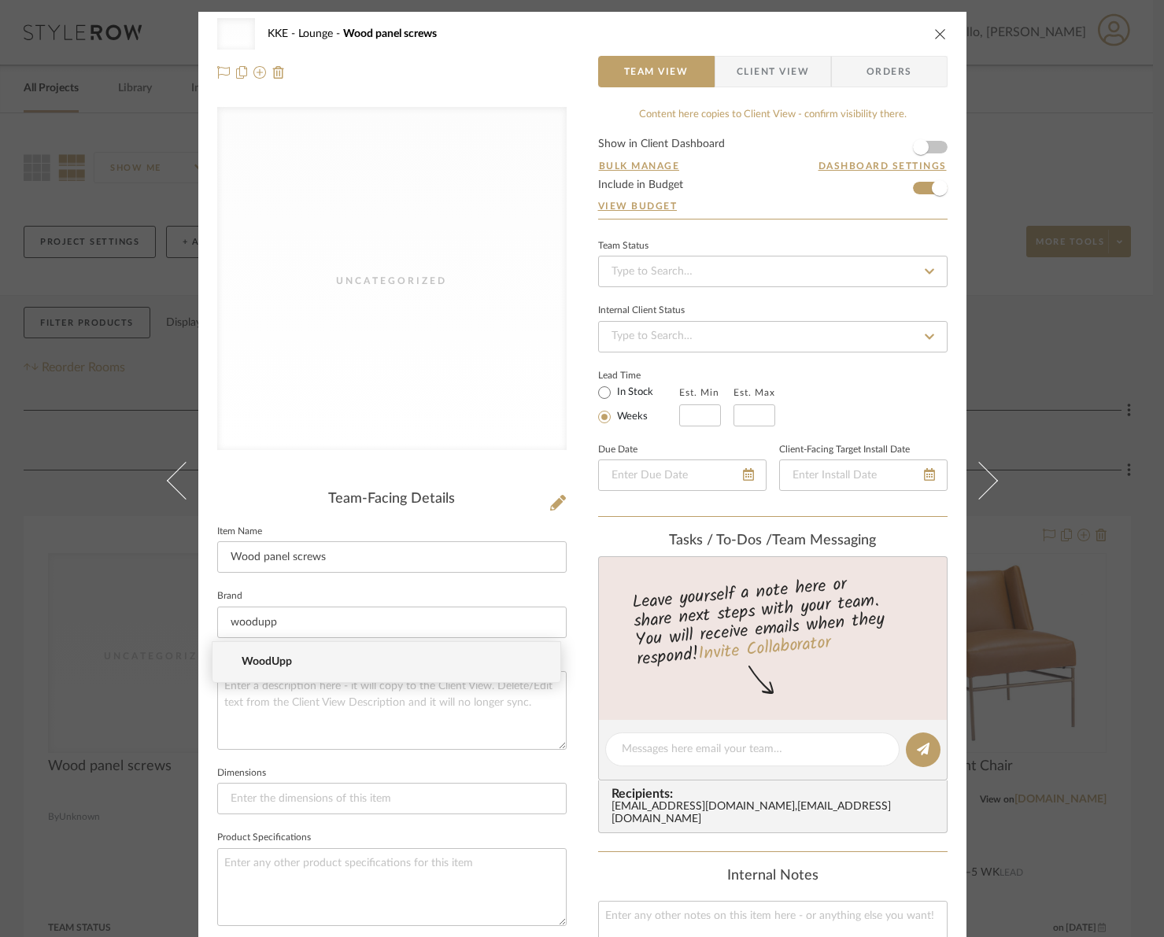
click at [310, 663] on span "WoodUpp" at bounding box center [393, 661] width 302 height 13
type input "WoodUpp"
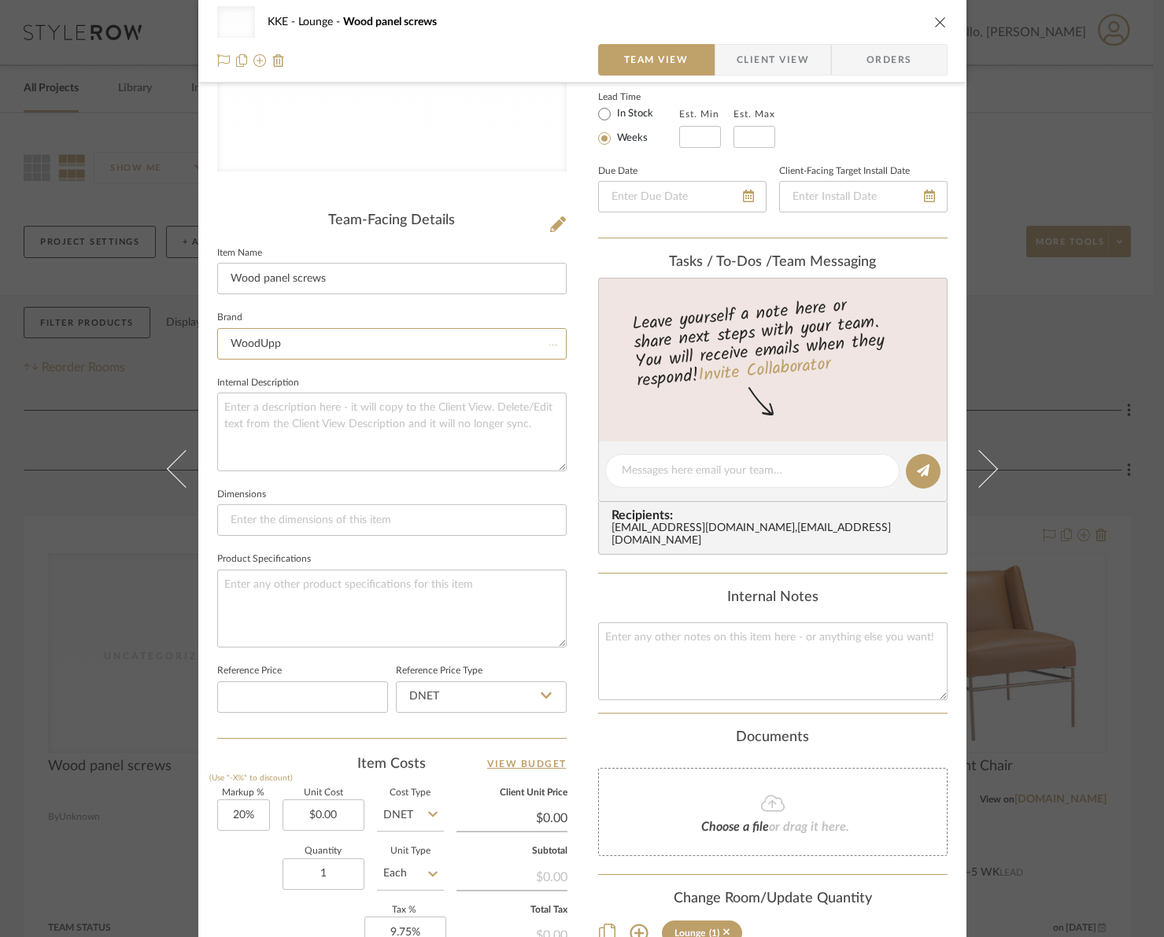
scroll to position [452, 0]
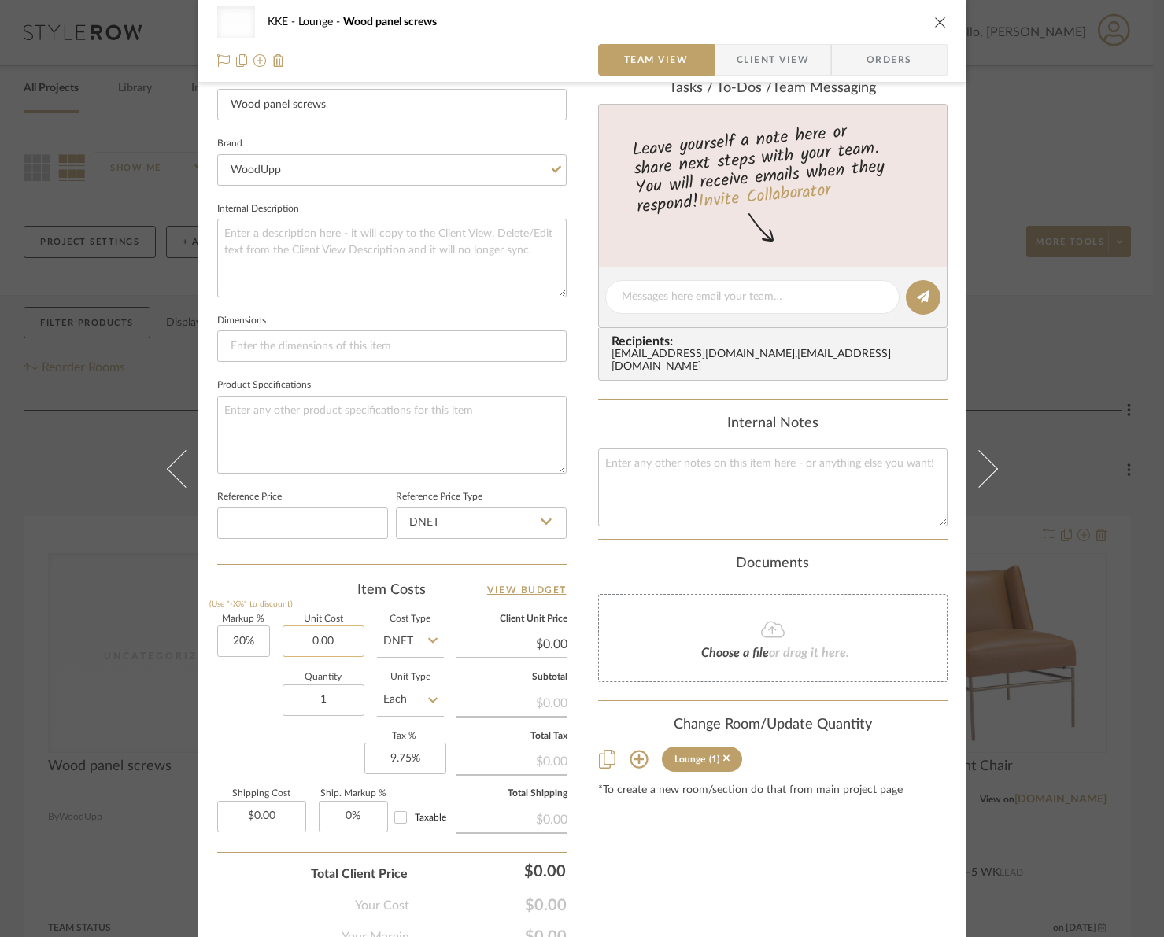
click at [347, 646] on input "0.00" at bounding box center [323, 641] width 82 height 31
type input "$14.95"
click at [299, 761] on div "Markup % (Use "-X%" to discount) 20% Unit Cost $14.95 Cost Type DNET Client Uni…" at bounding box center [391, 730] width 349 height 230
type input "$17.94"
type input "$2.69"
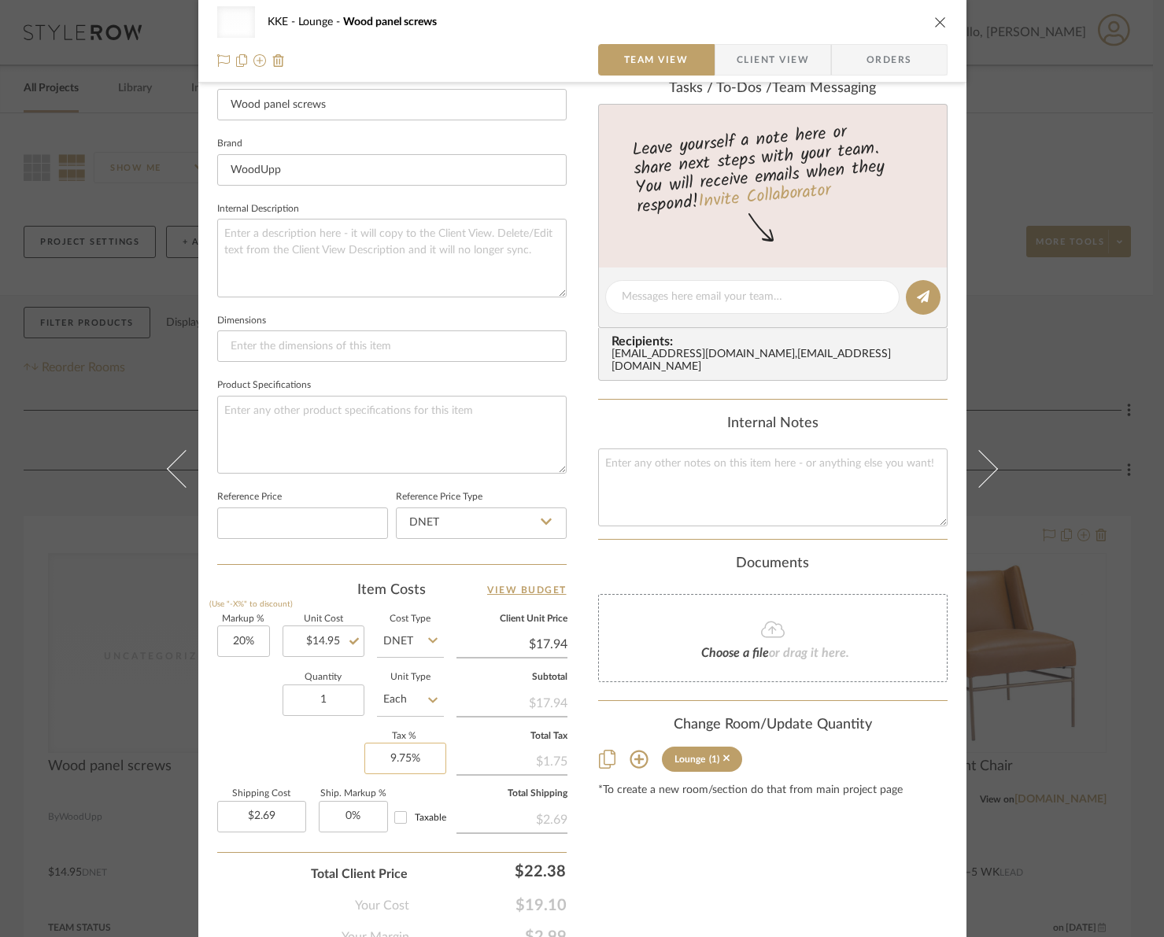
type input "9.75"
drag, startPoint x: 389, startPoint y: 761, endPoint x: 426, endPoint y: 758, distance: 37.1
click at [426, 758] on input "9.75" at bounding box center [405, 758] width 82 height 31
type input "0%"
click at [245, 735] on div "Markup % (Use "-X%" to discount) 20% Unit Cost $14.95 Cost Type DNET Client Uni…" at bounding box center [391, 730] width 349 height 230
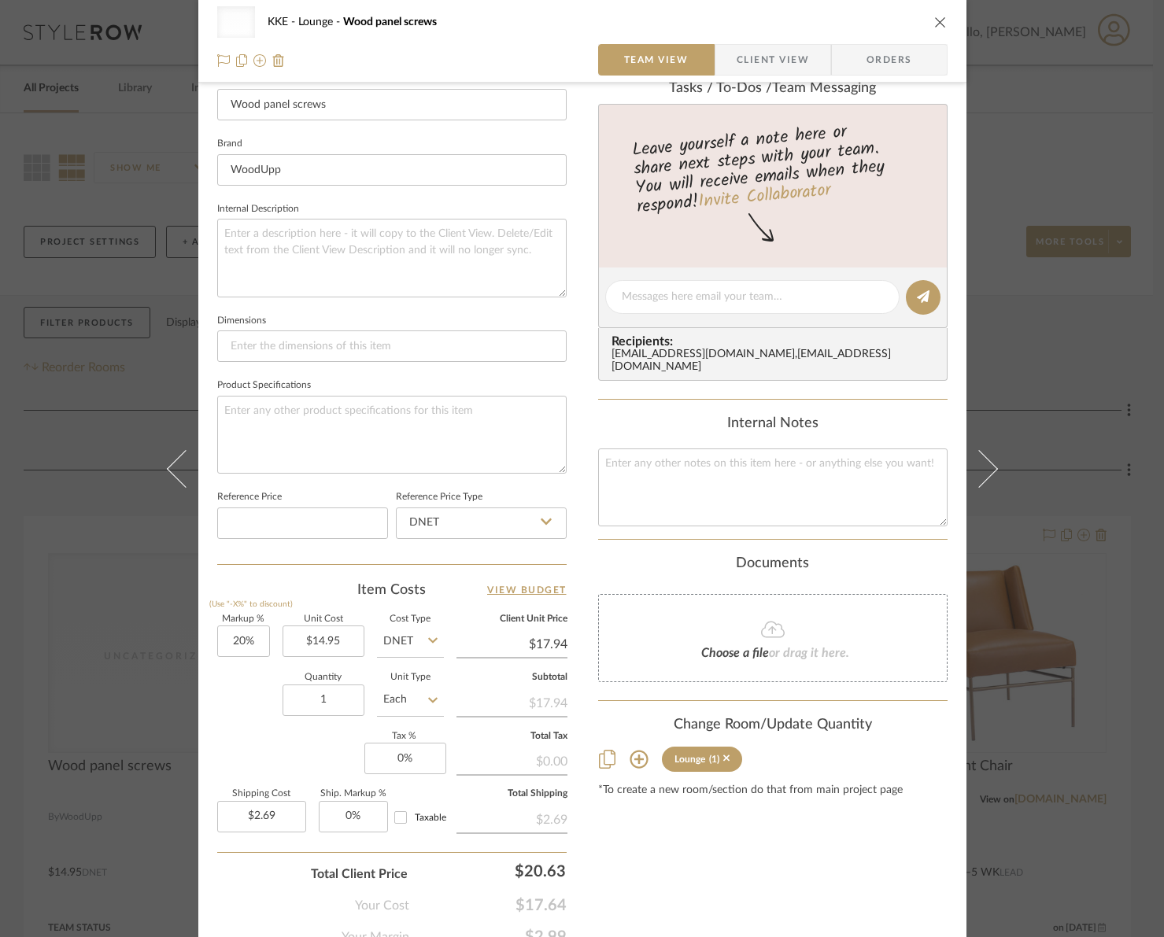
click at [542, 520] on icon at bounding box center [546, 522] width 11 height 6
drag, startPoint x: 280, startPoint y: 811, endPoint x: 297, endPoint y: 817, distance: 18.2
click at [297, 817] on input "2.69" at bounding box center [261, 816] width 89 height 31
type input "$0.00"
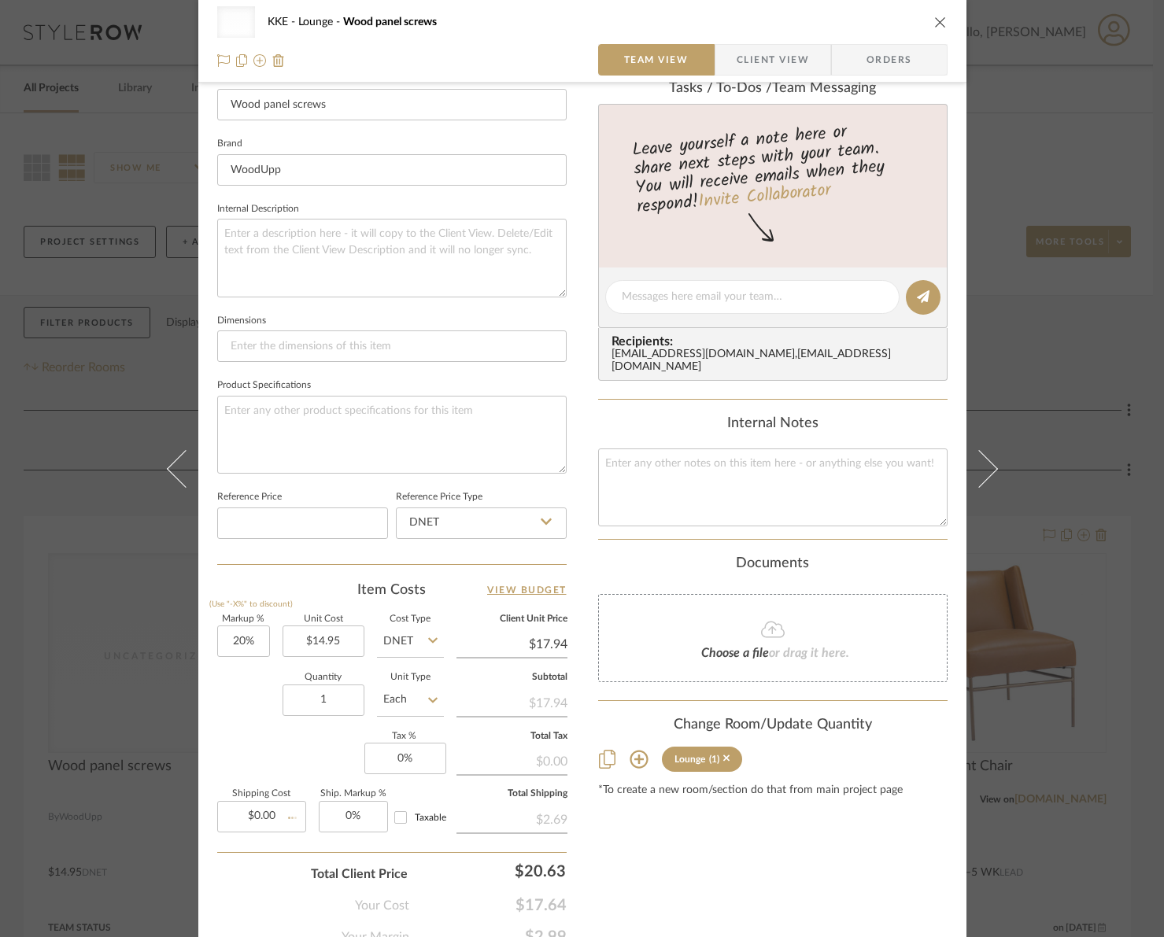
click at [269, 752] on div "Markup % (Use "-X%" to discount) 20% Unit Cost $14.95 Cost Type DNET Client Uni…" at bounding box center [391, 730] width 349 height 230
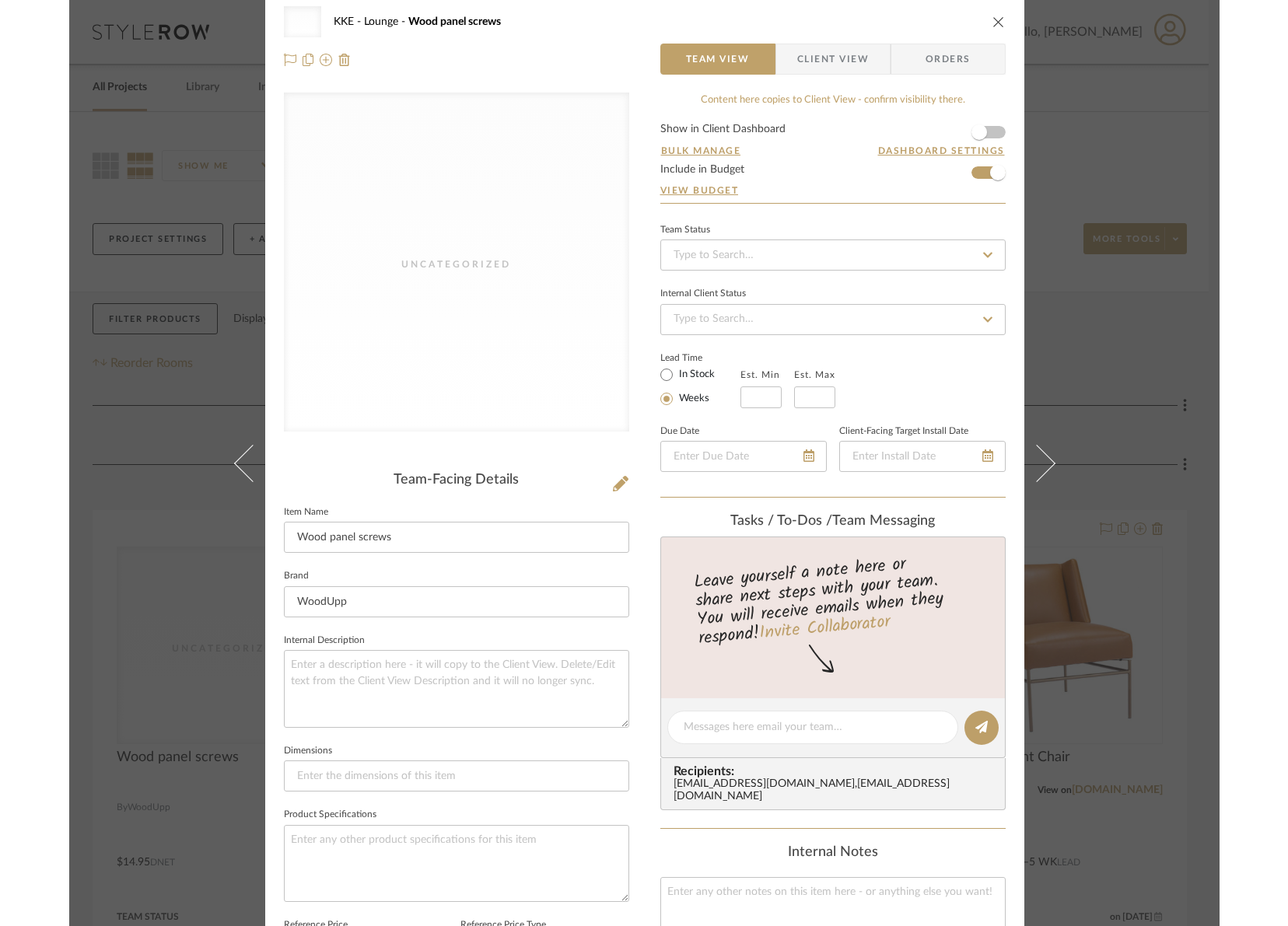
scroll to position [0, 0]
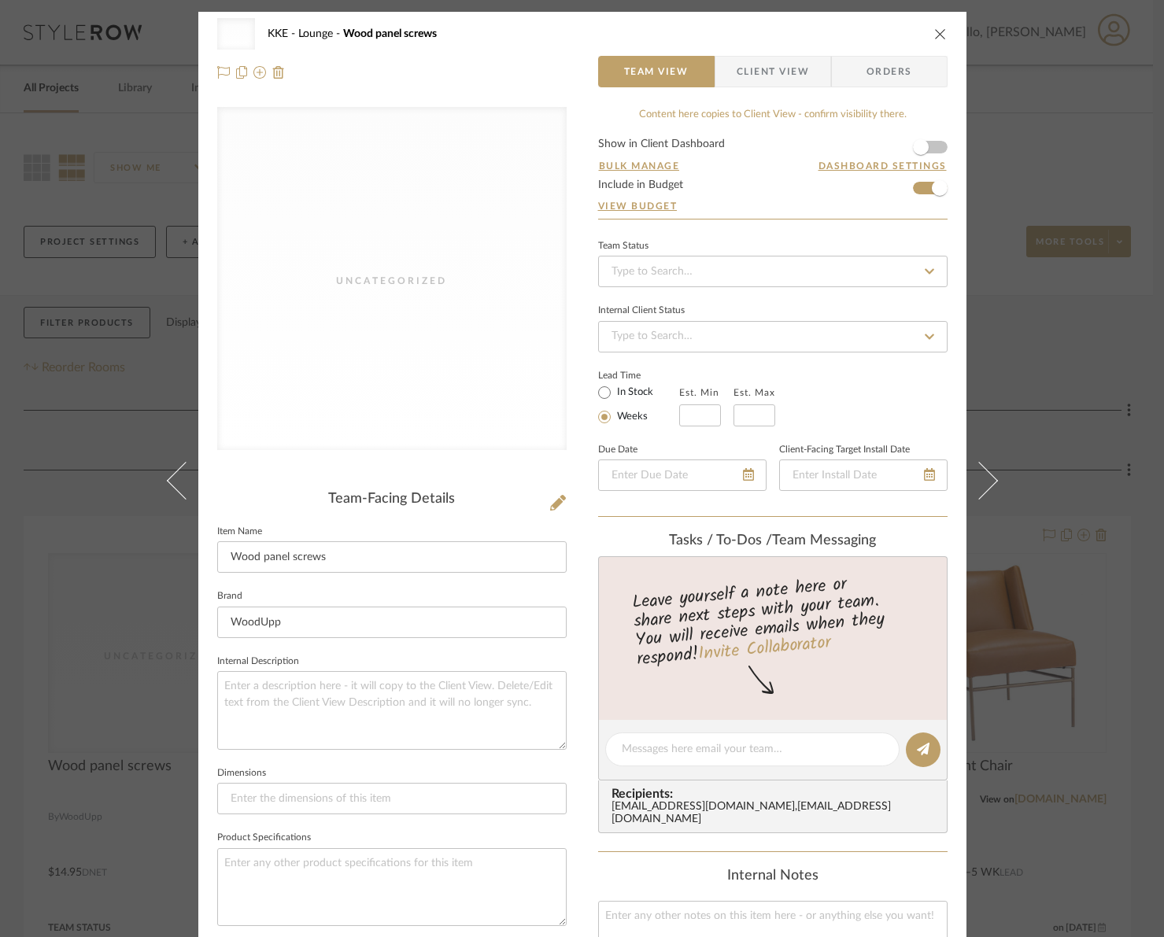
click at [936, 31] on icon "close" at bounding box center [940, 34] width 13 height 13
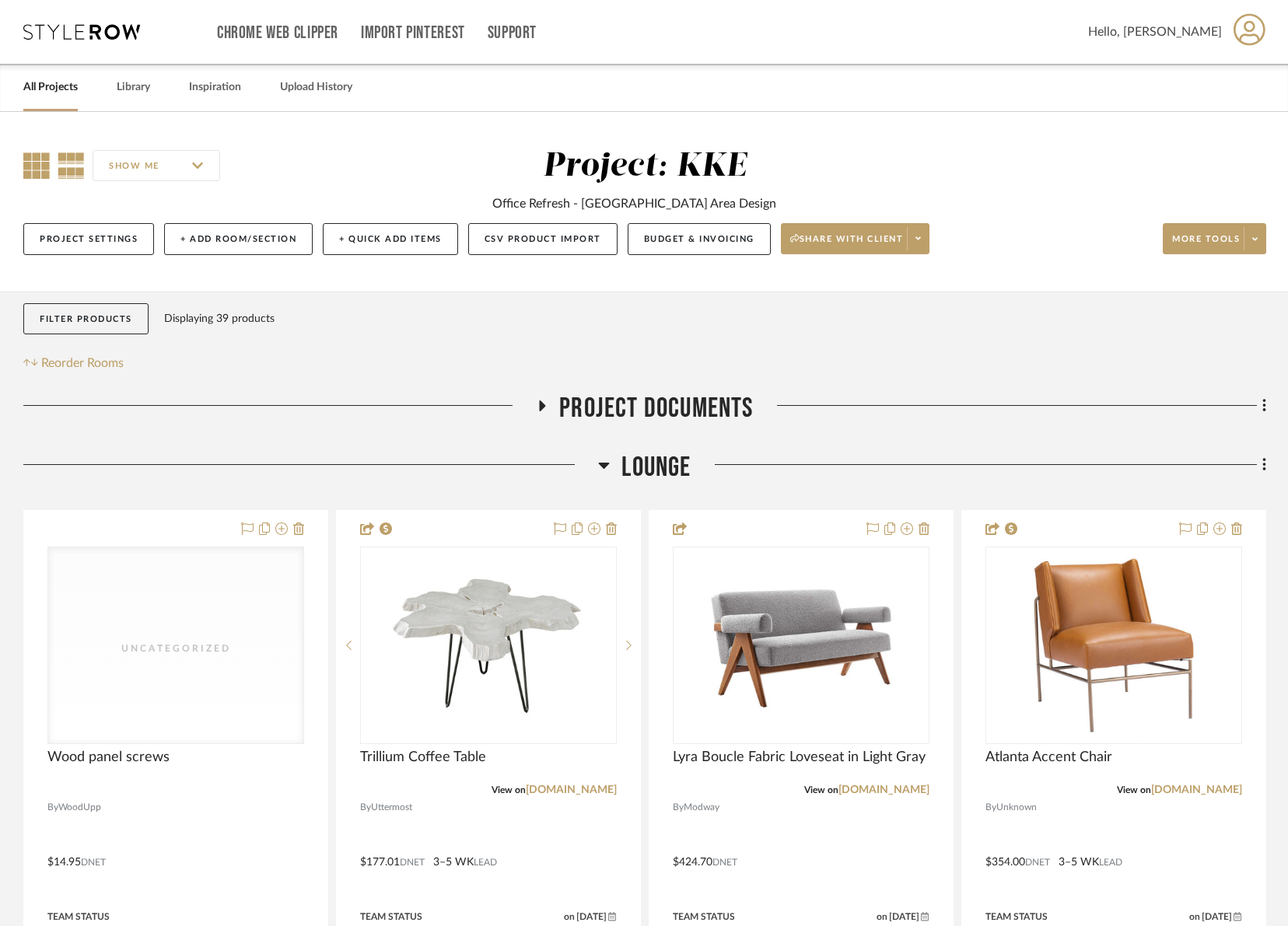
click at [34, 163] on icon at bounding box center [37, 165] width 27 height 27
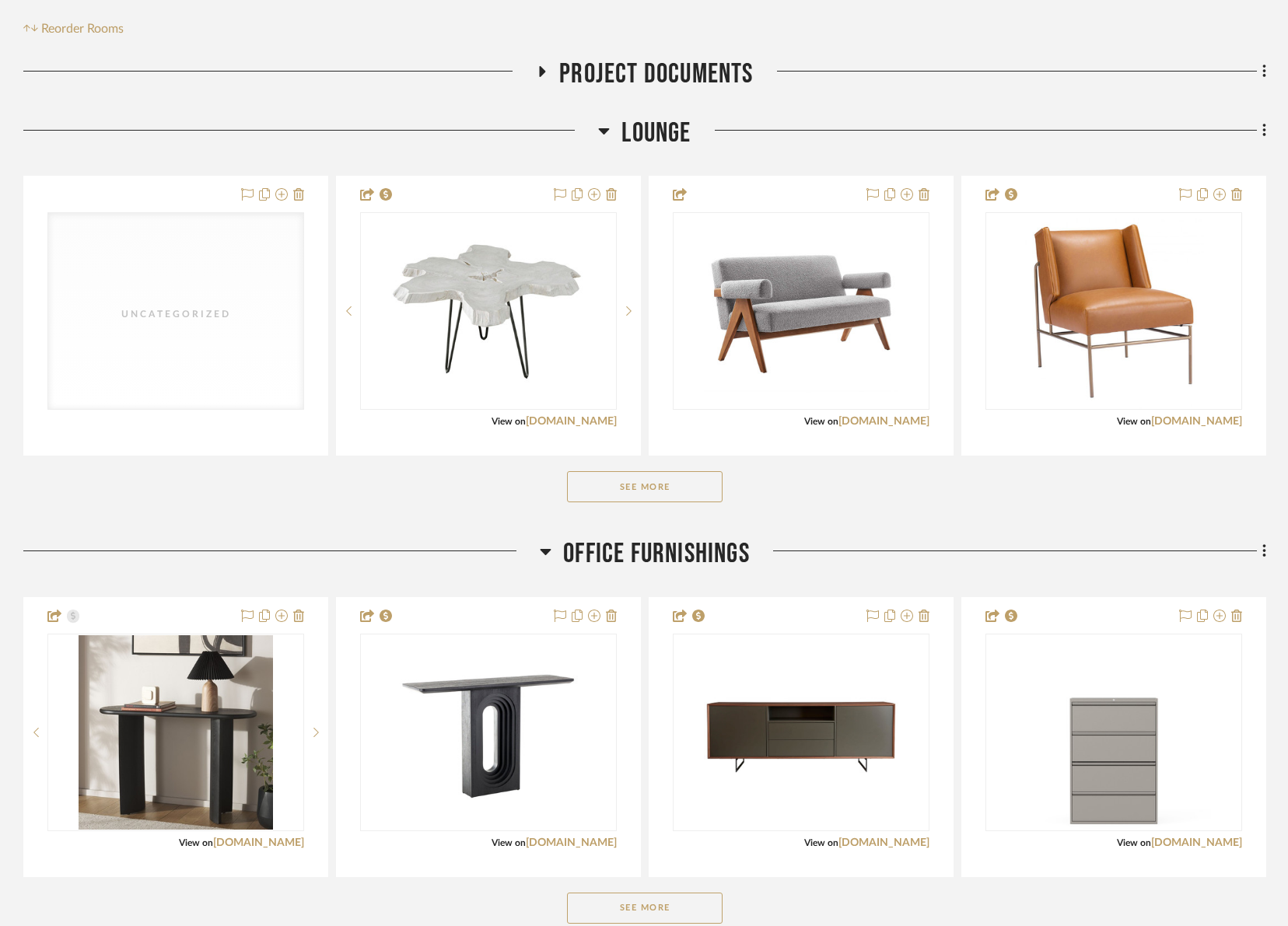
click at [671, 498] on button "See More" at bounding box center [644, 486] width 155 height 31
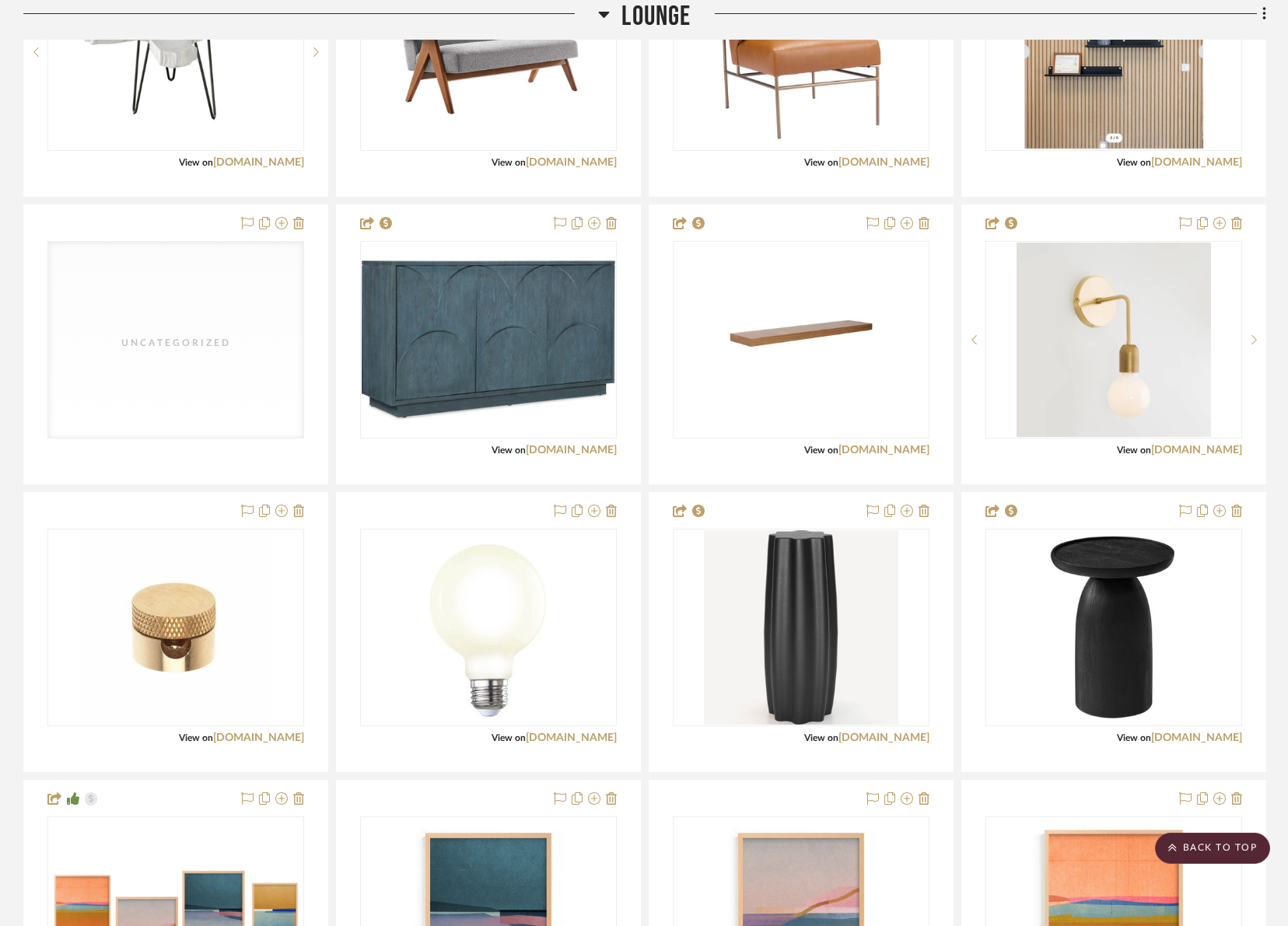
scroll to position [586, 0]
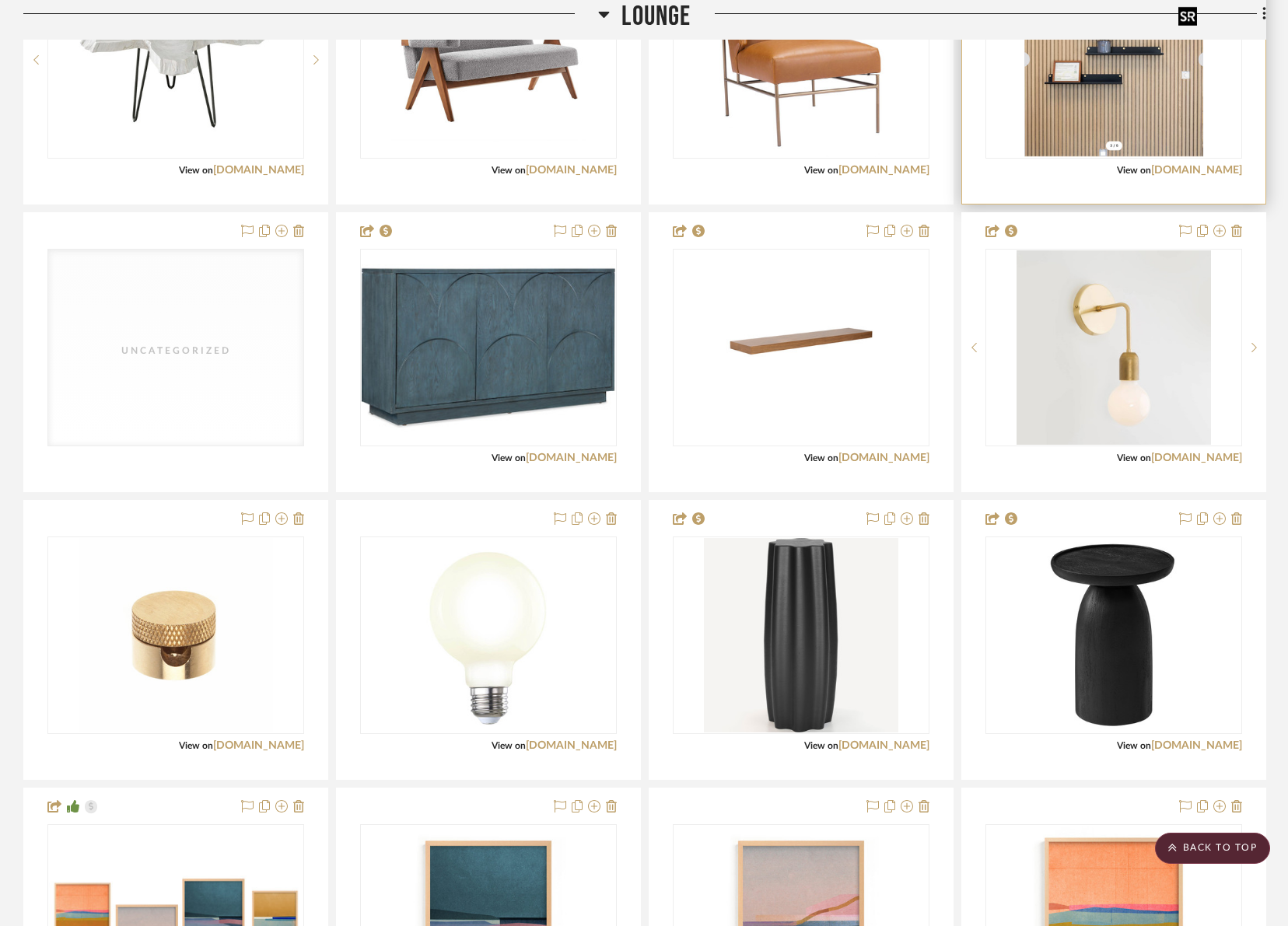
click at [1161, 108] on img "0" at bounding box center [1113, 59] width 179 height 195
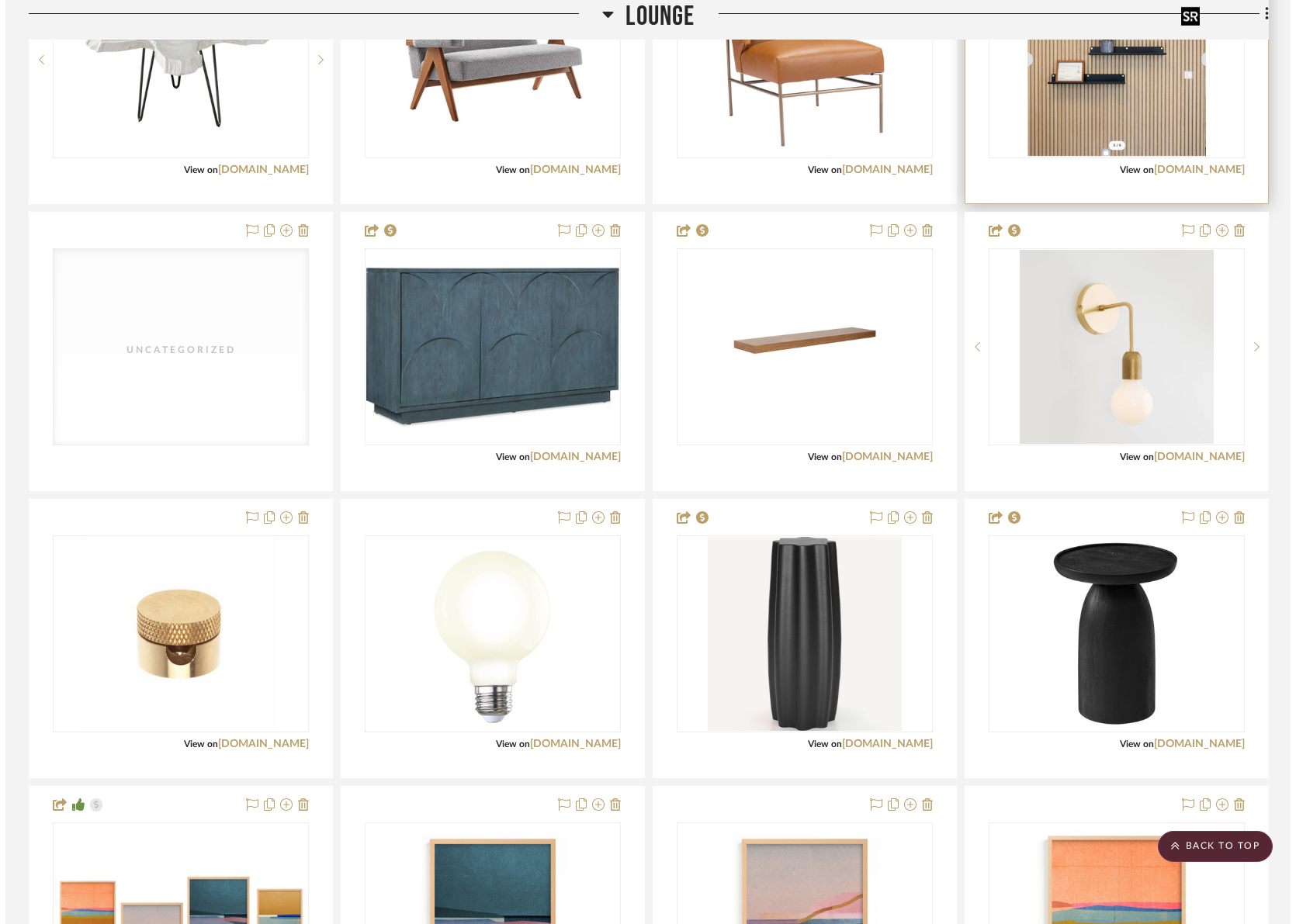
scroll to position [0, 0]
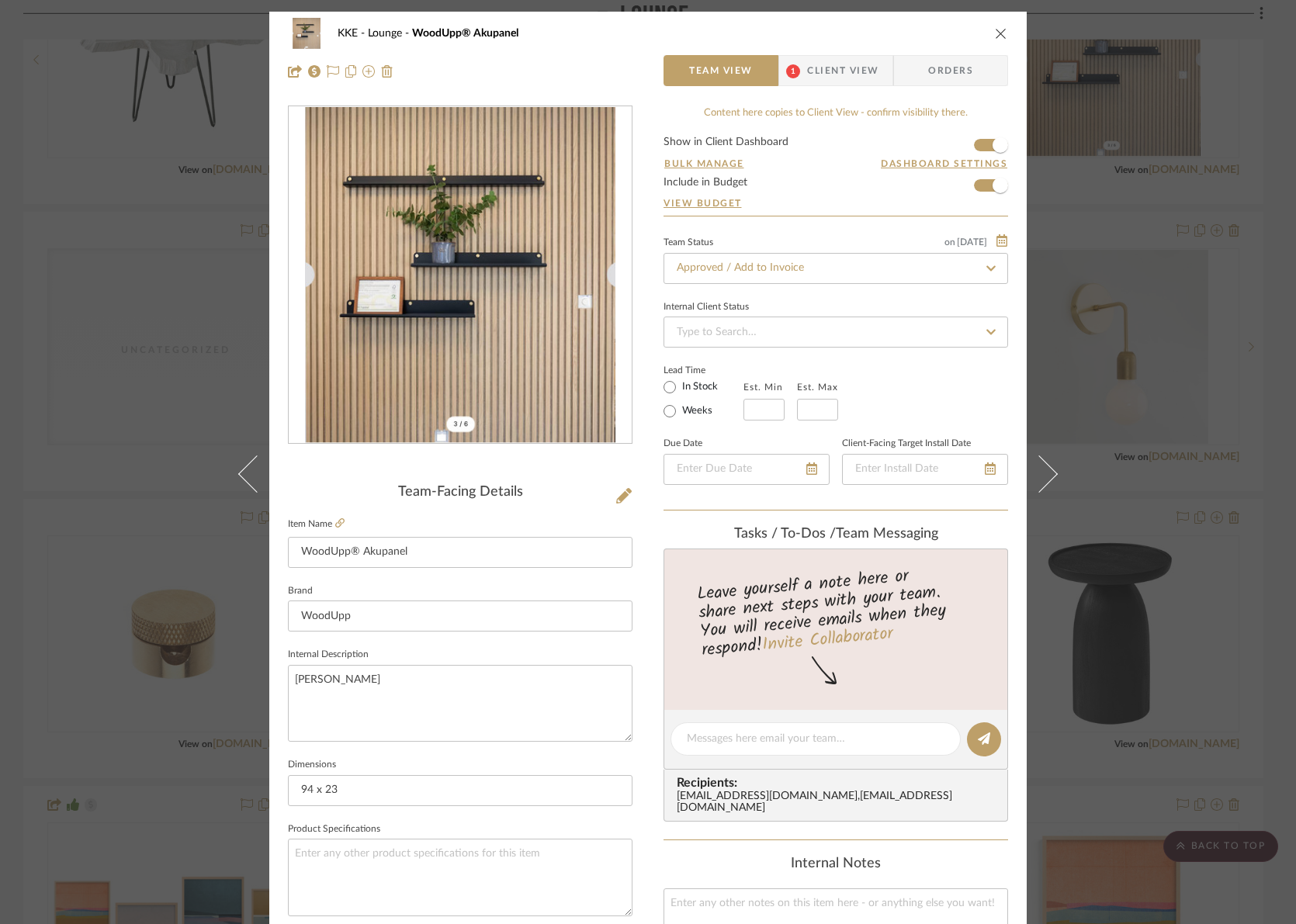
click at [970, 71] on span "Orders" at bounding box center [951, 70] width 79 height 31
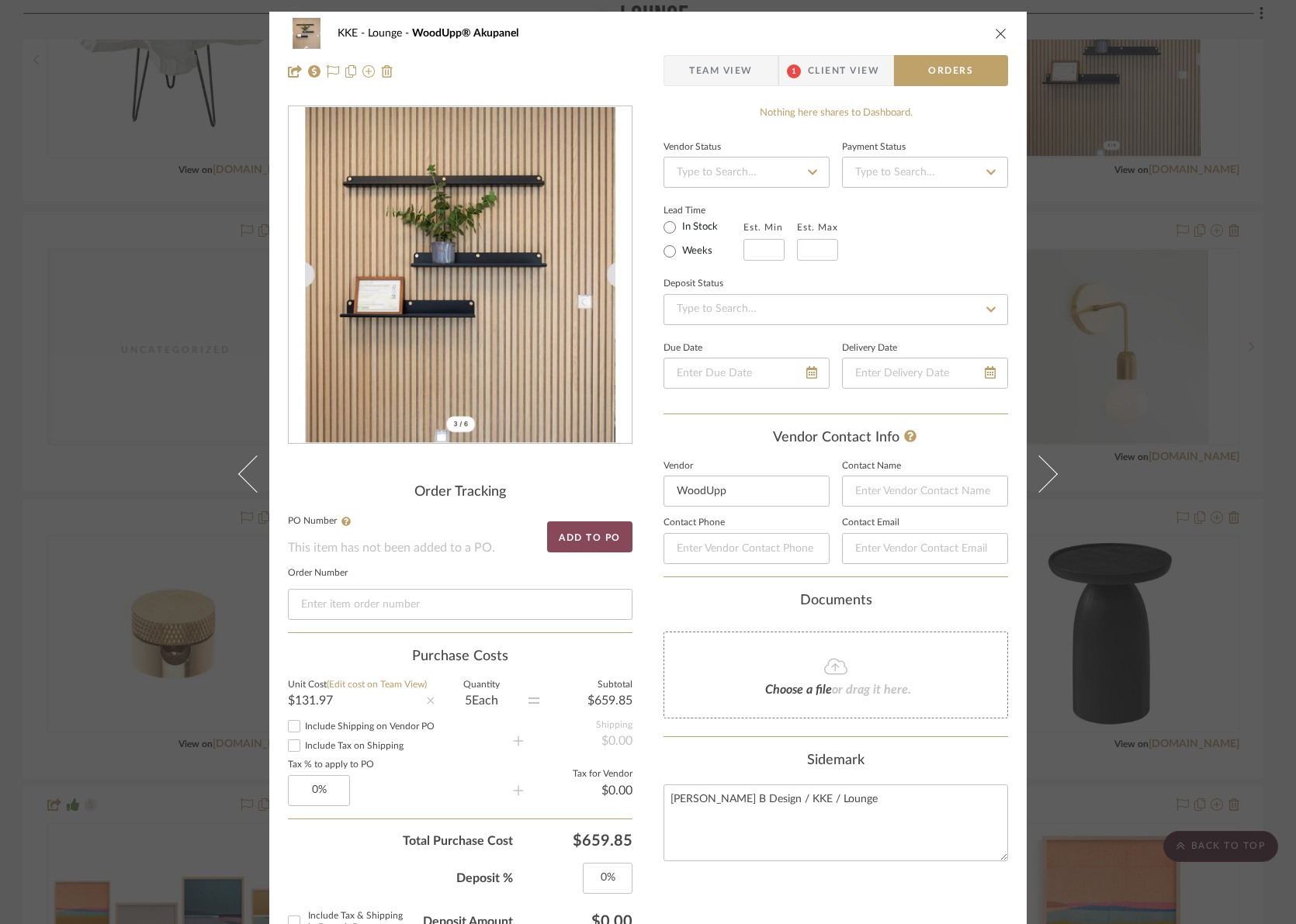
click at [583, 540] on button "Add to PO" at bounding box center [590, 536] width 86 height 31
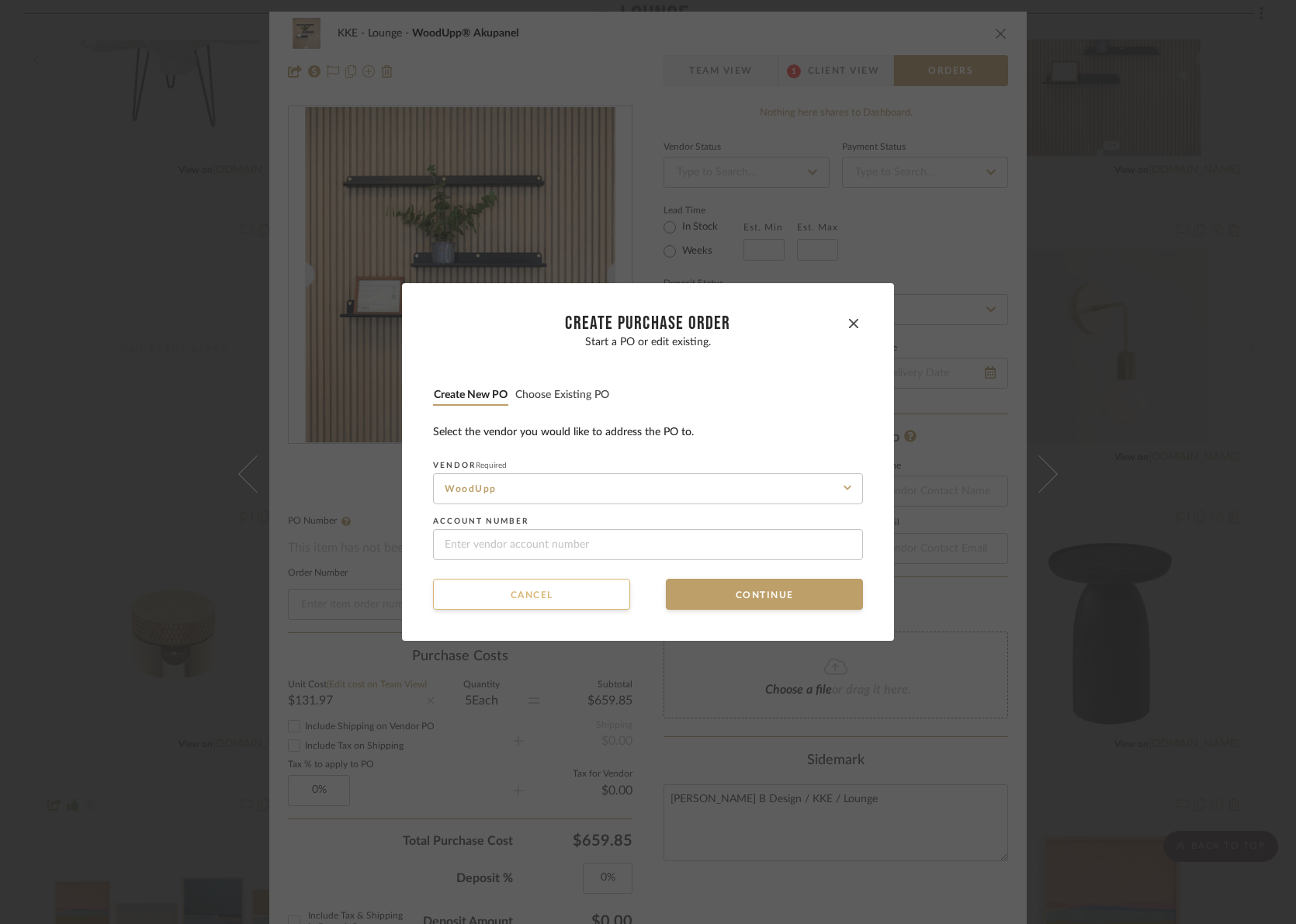
click at [566, 592] on button "Cancel" at bounding box center [532, 594] width 197 height 31
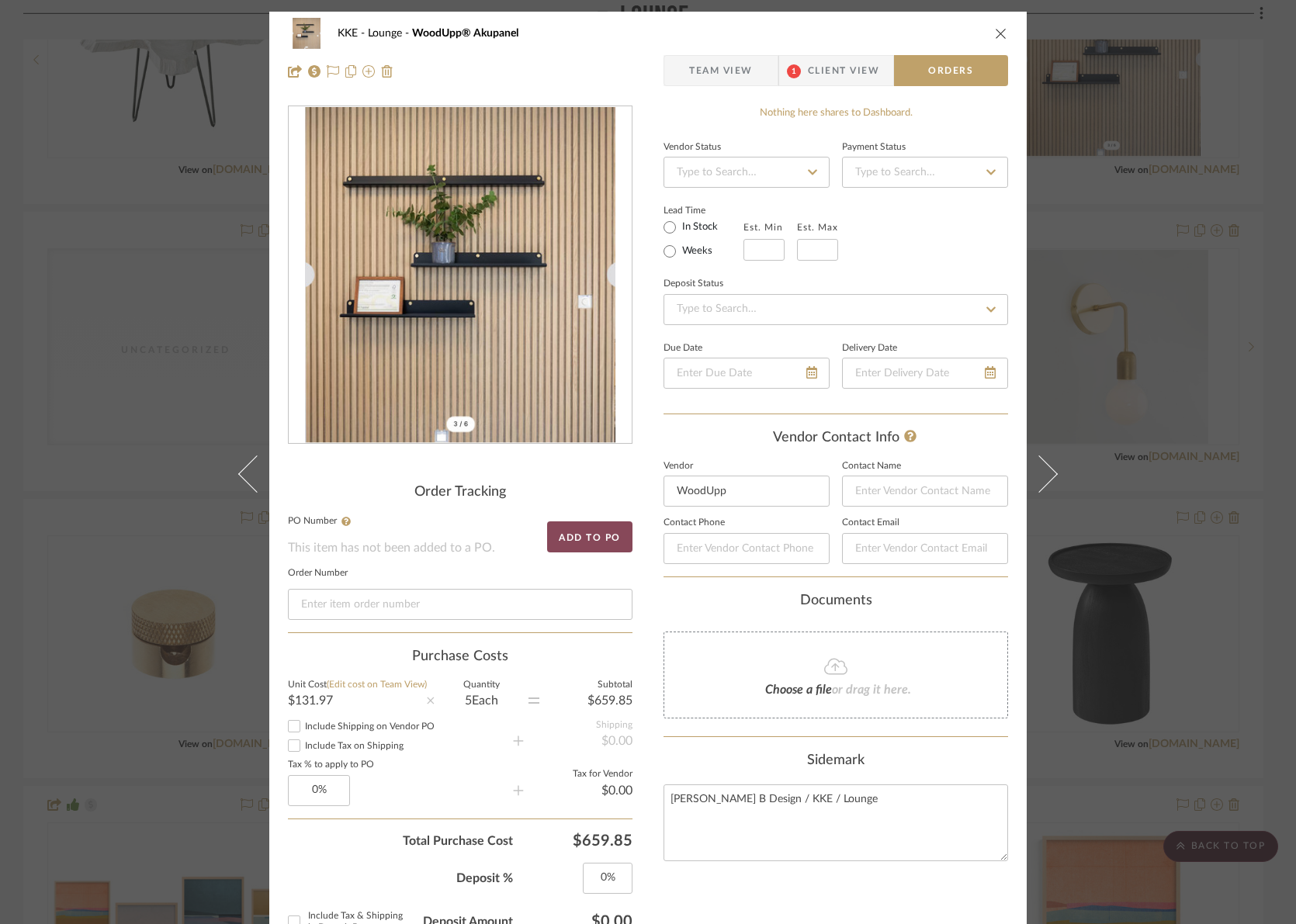
click at [588, 533] on button "Add to PO" at bounding box center [590, 536] width 86 height 31
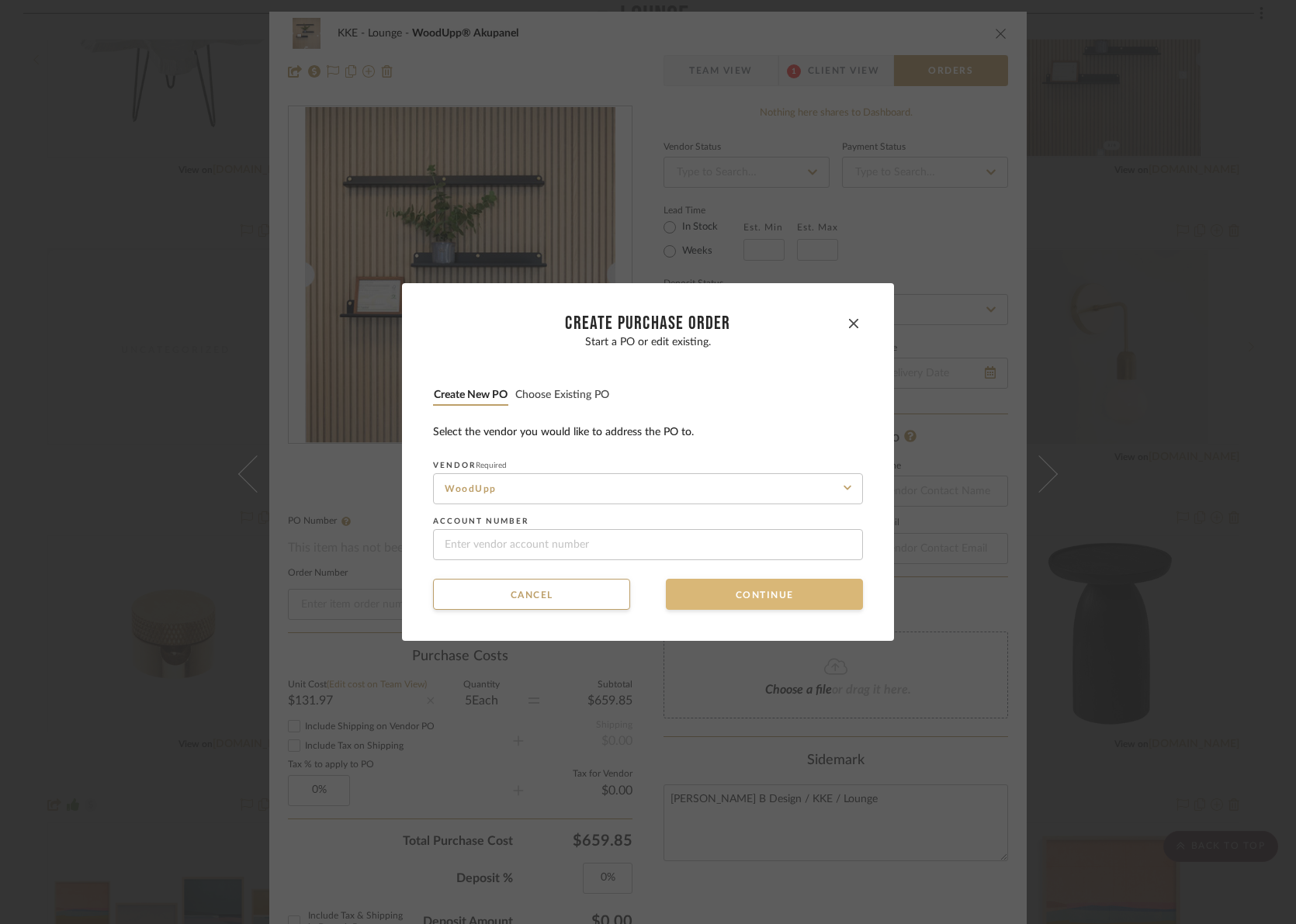
click at [802, 597] on button "Continue" at bounding box center [764, 594] width 197 height 31
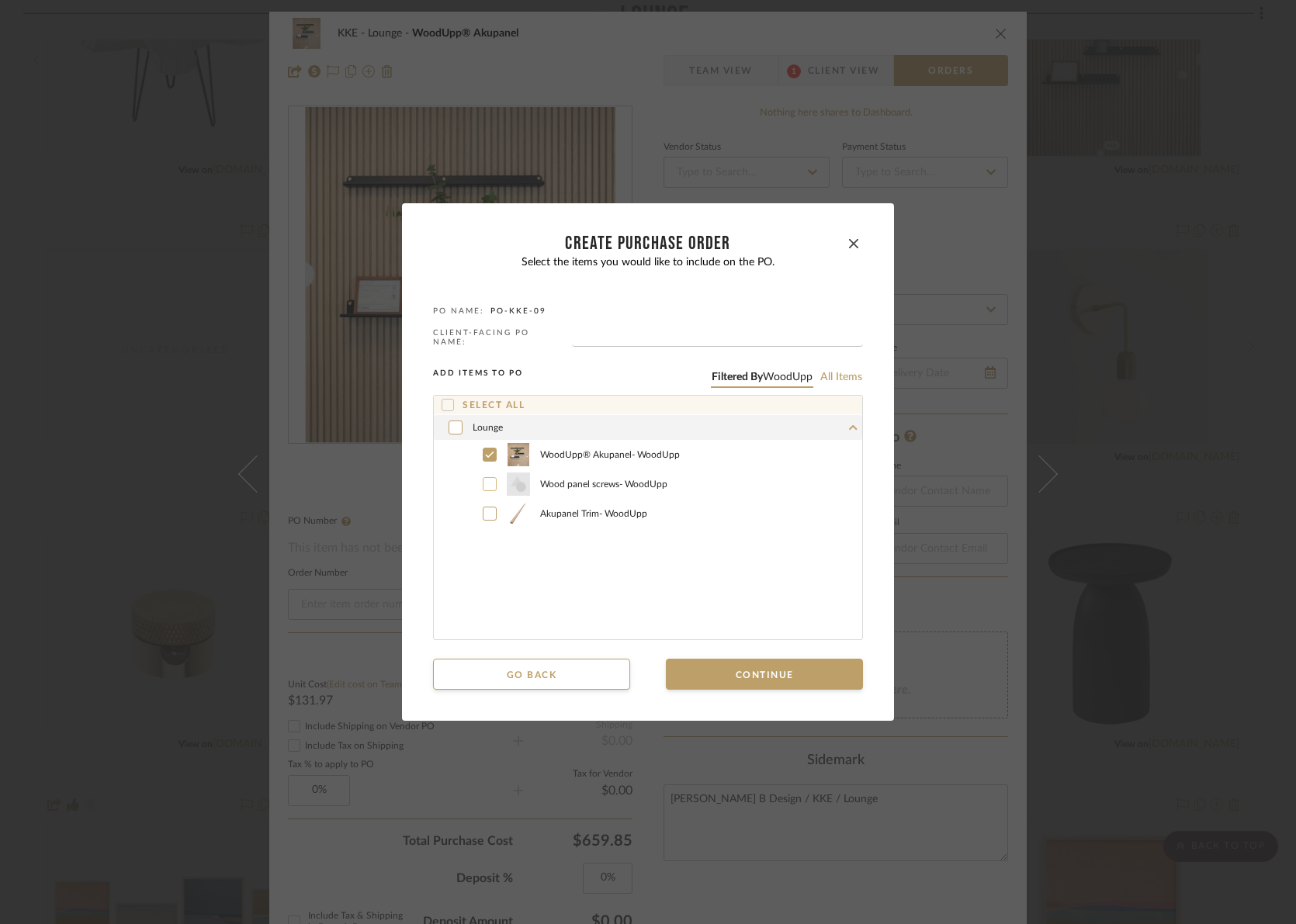
click at [486, 482] on icon at bounding box center [490, 484] width 9 height 6
click at [672, 340] on input "text" at bounding box center [717, 339] width 291 height 16
type input "Wood Panel Wall"
click at [823, 666] on button "Continue" at bounding box center [764, 674] width 197 height 31
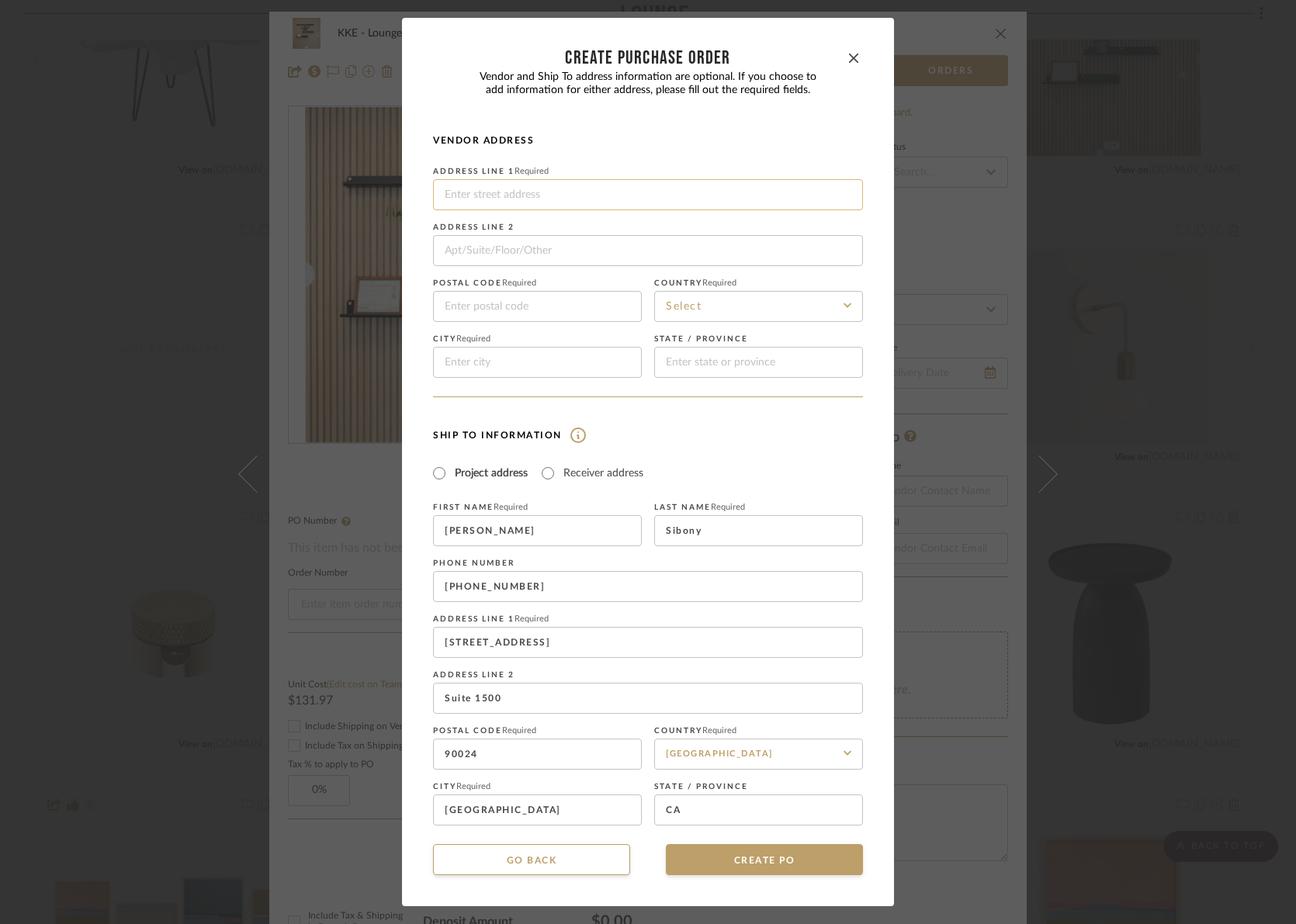
click at [593, 194] on input at bounding box center [648, 194] width 430 height 31
type input "[STREET_ADDRESS]"
type input "91436-3560"
type input "Encino"
type input "CA"
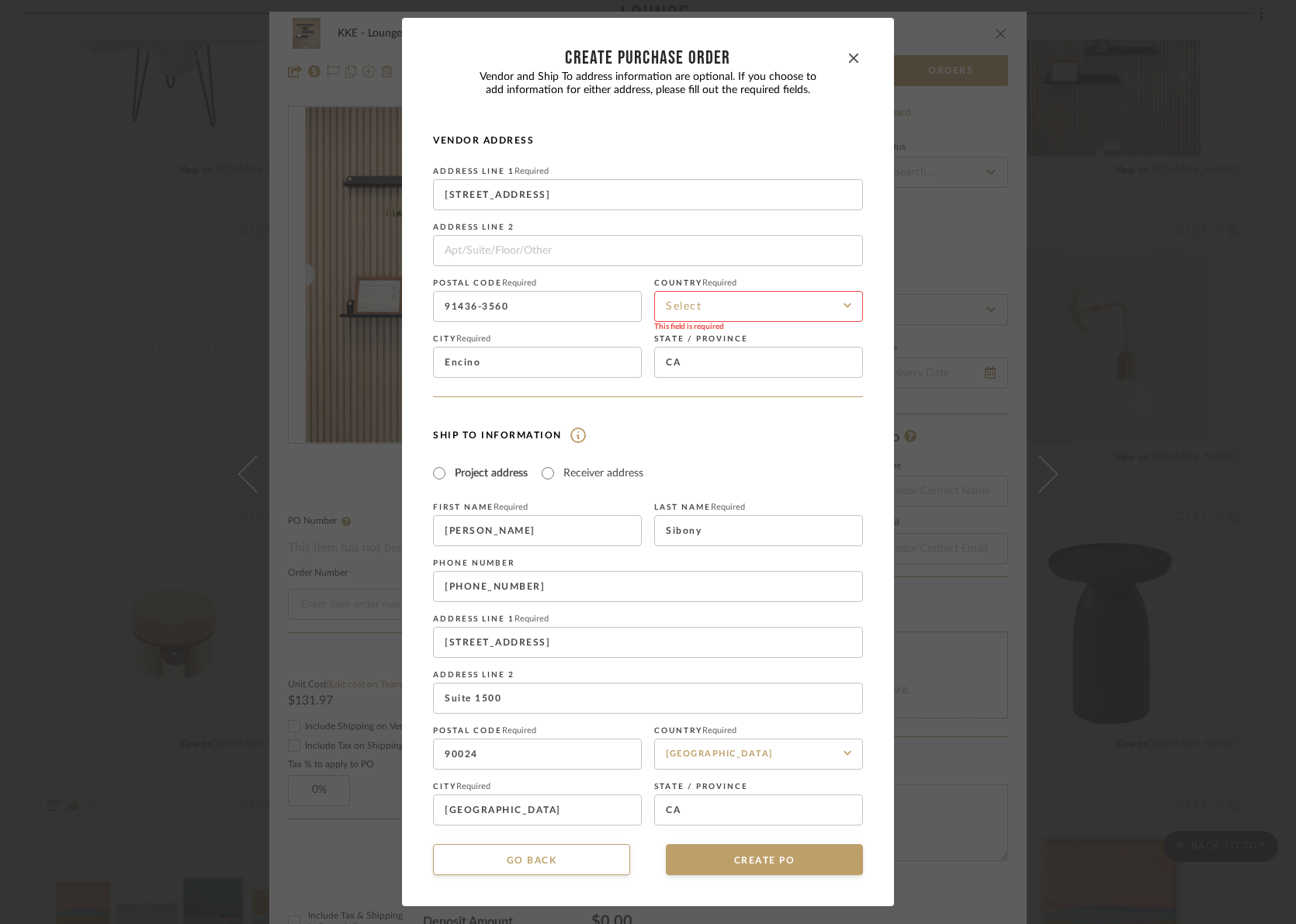
click at [712, 303] on input at bounding box center [758, 306] width 209 height 31
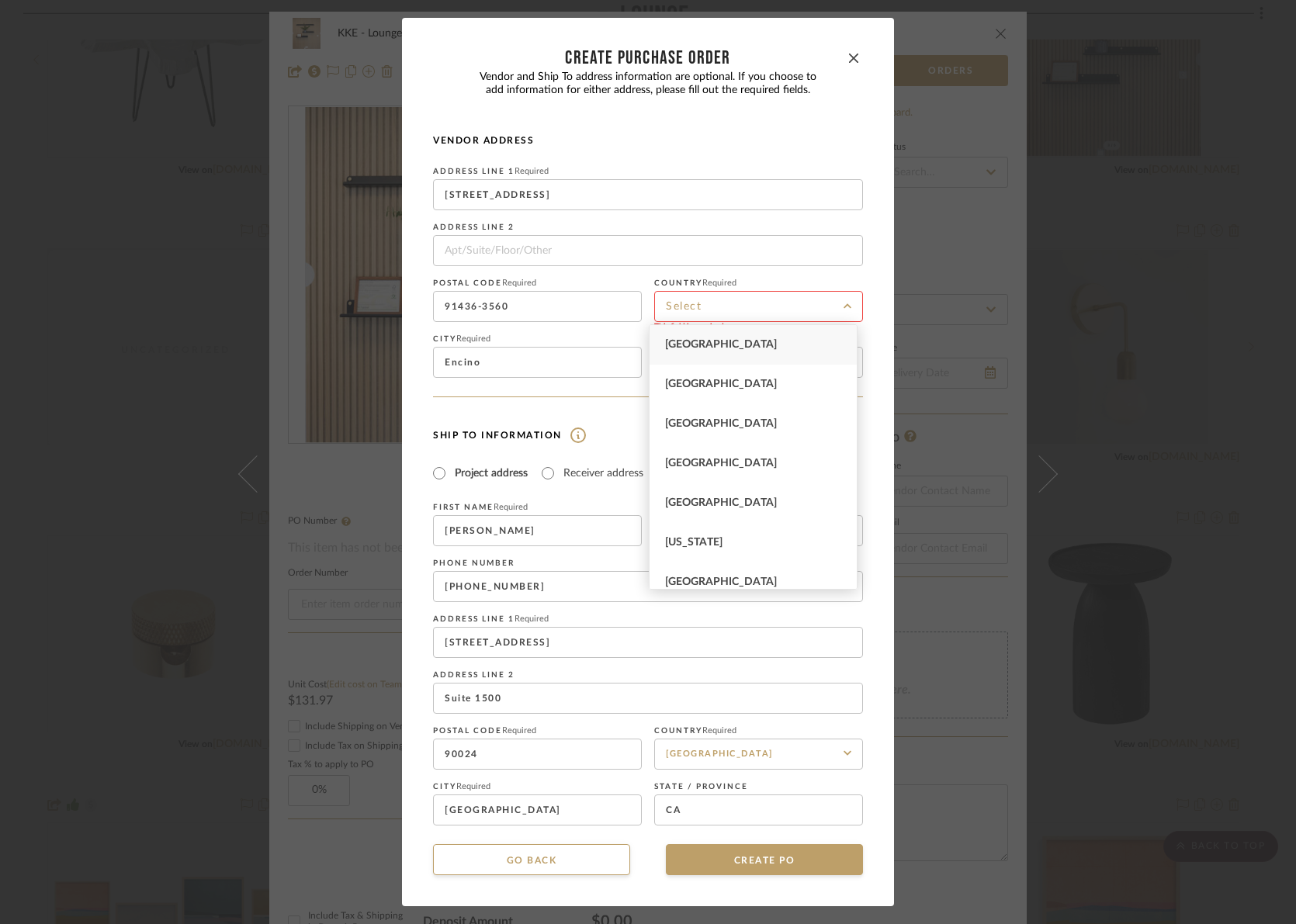
click at [721, 344] on span "[GEOGRAPHIC_DATA]" at bounding box center [720, 344] width 111 height 11
type input "[GEOGRAPHIC_DATA]"
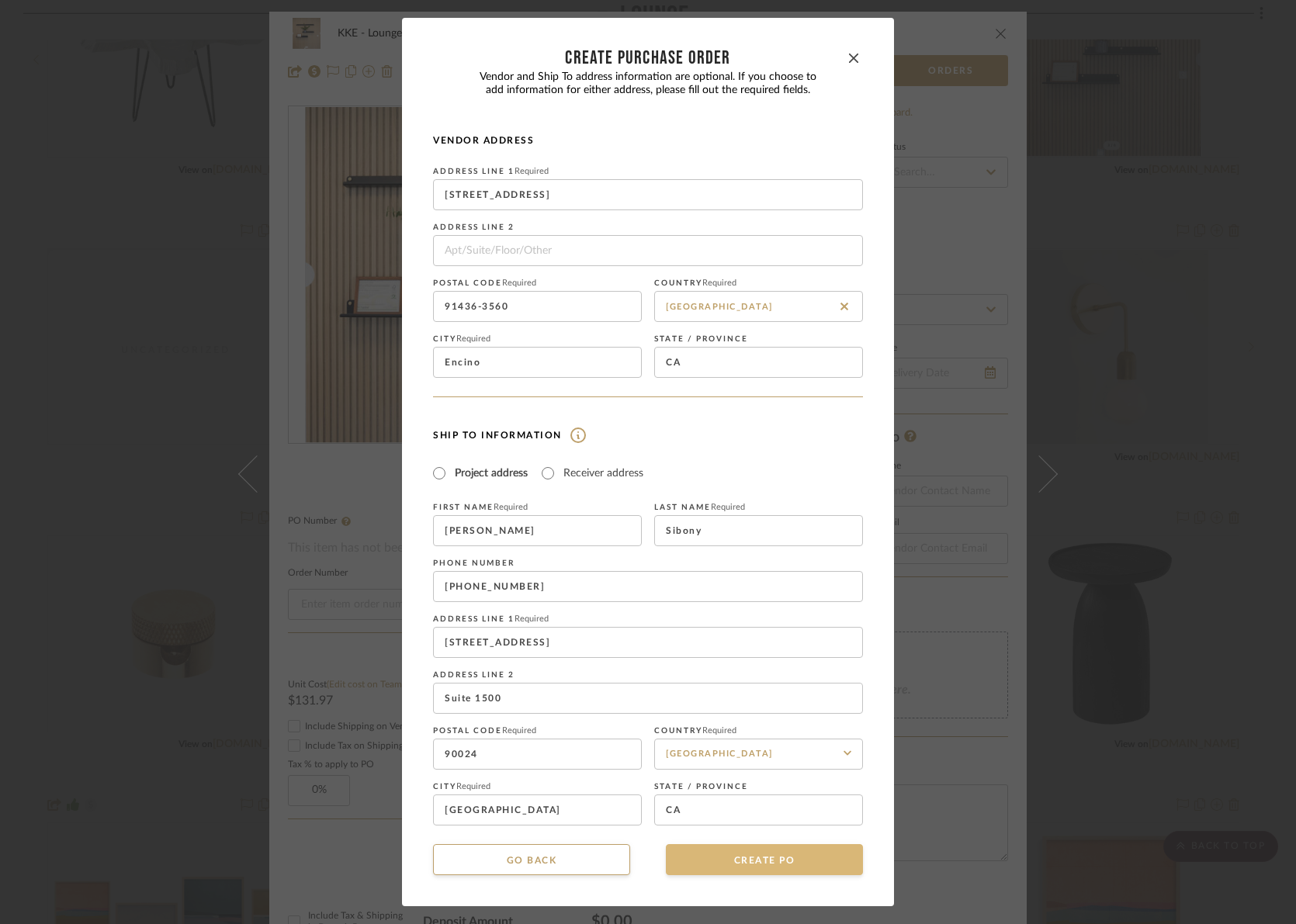
click at [772, 858] on button "CREATE PO" at bounding box center [764, 859] width 197 height 31
